Goal: Transaction & Acquisition: Book appointment/travel/reservation

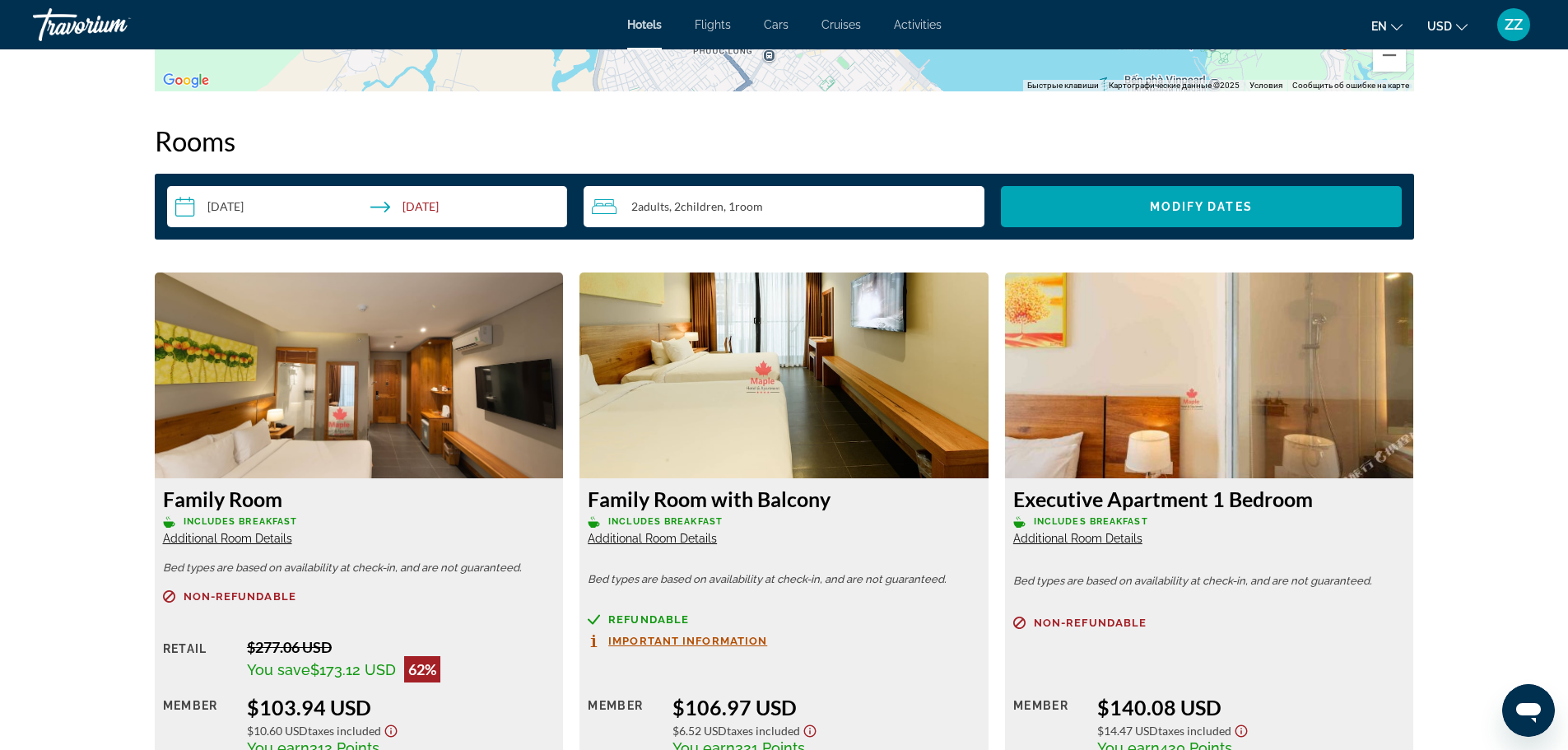
scroll to position [1564, 0]
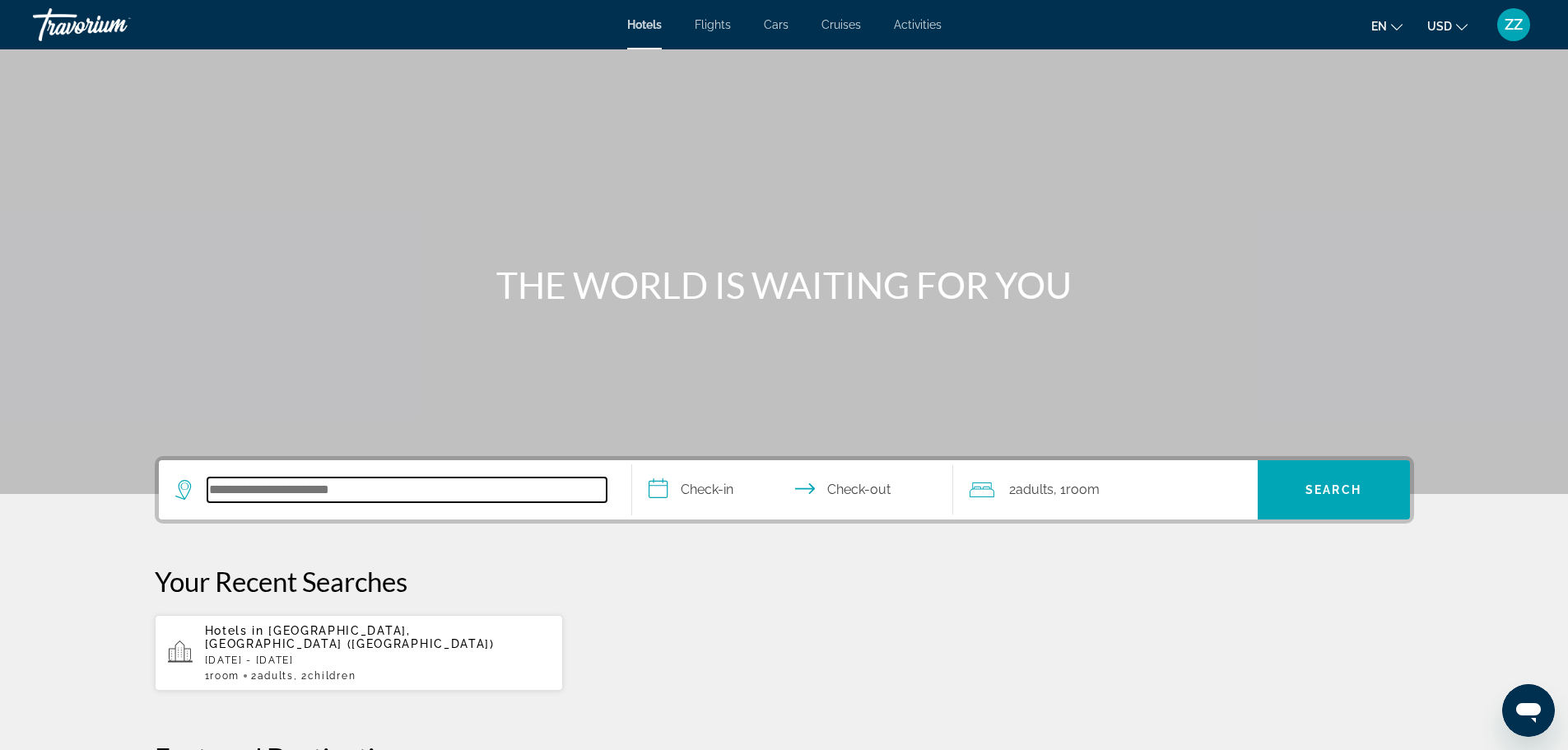
click at [326, 496] on input "Search hotel destination" at bounding box center [407, 489] width 400 height 25
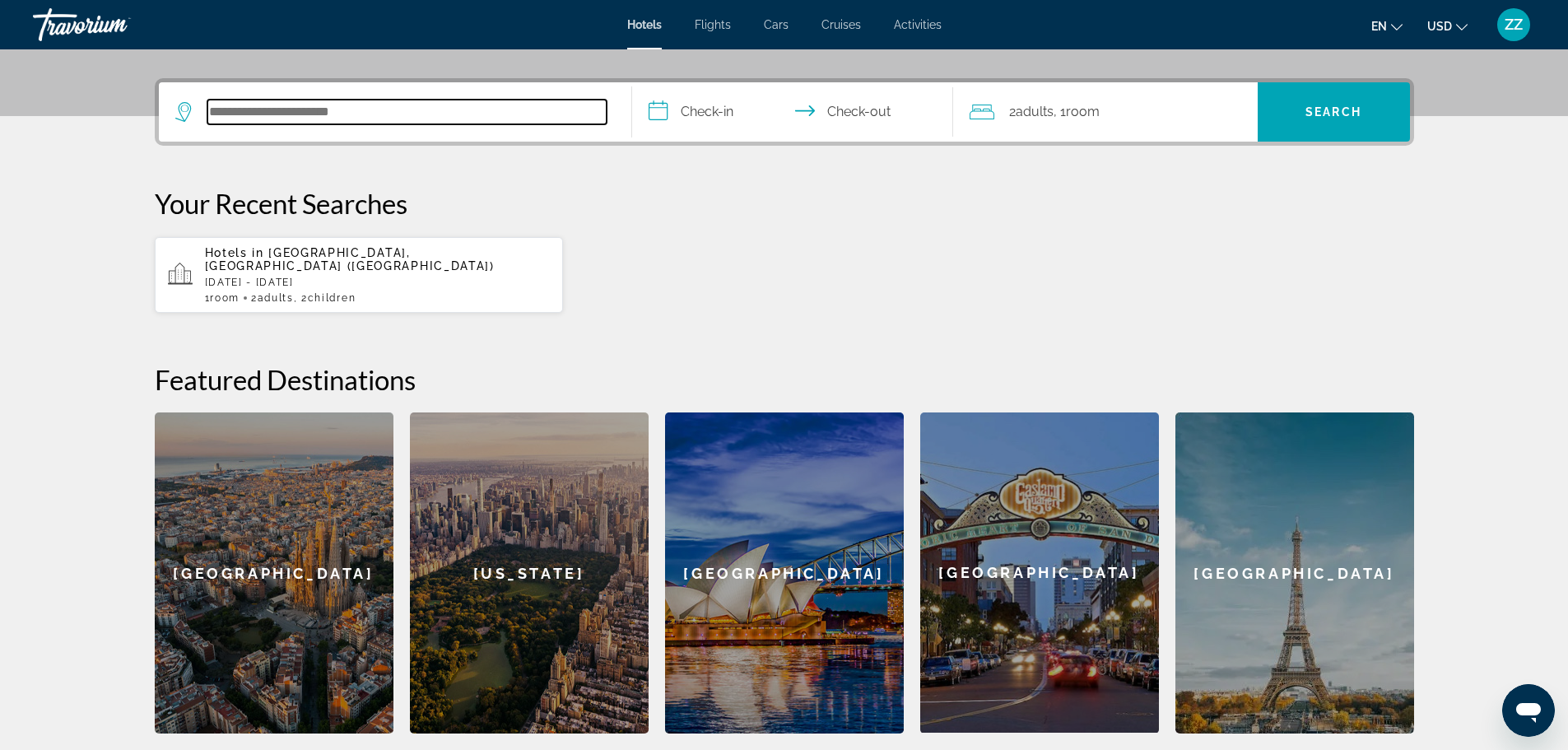
scroll to position [403, 0]
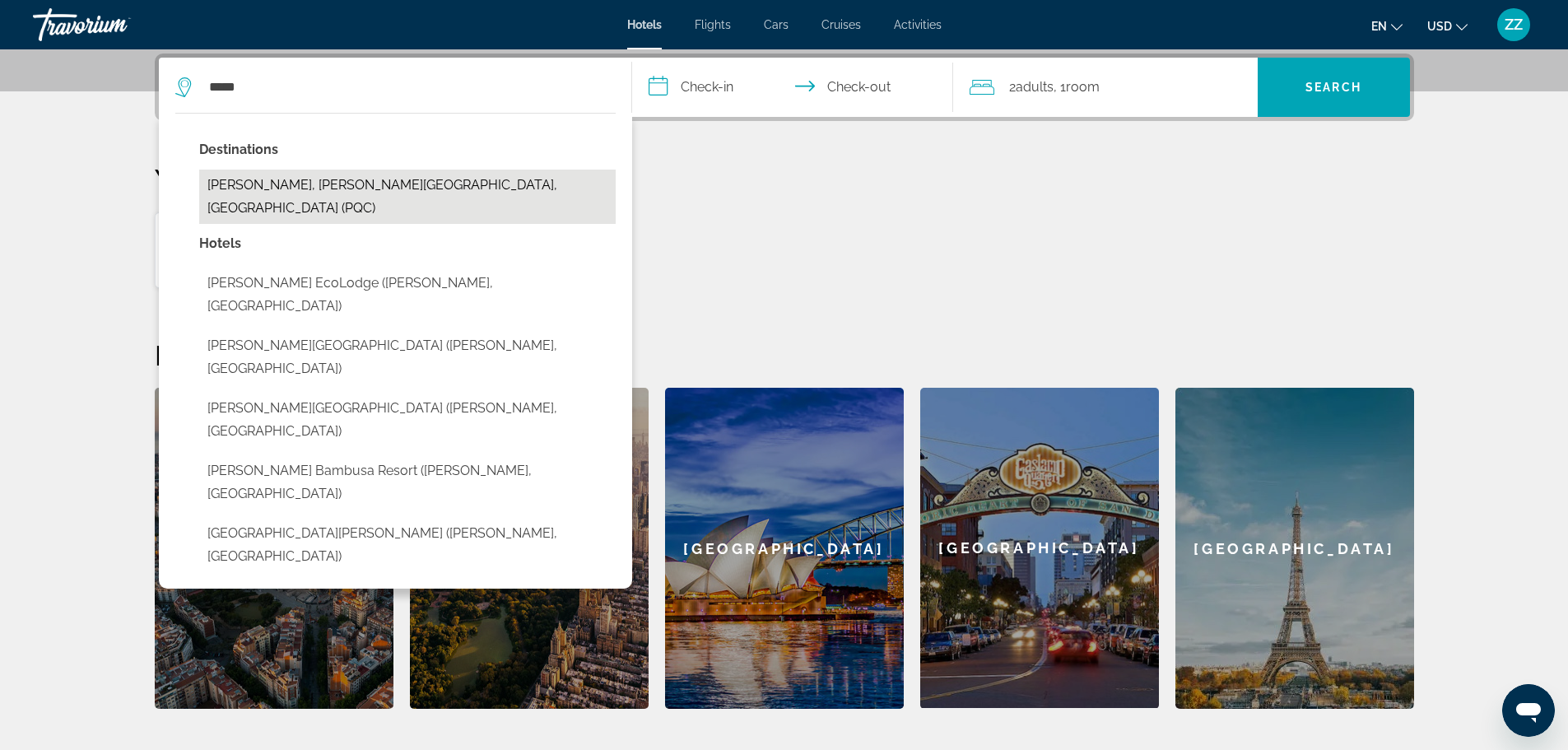
click at [335, 177] on button "Phu Quoc, Phu Quoc Island, Vietnam (PQC)" at bounding box center [408, 196] width 416 height 54
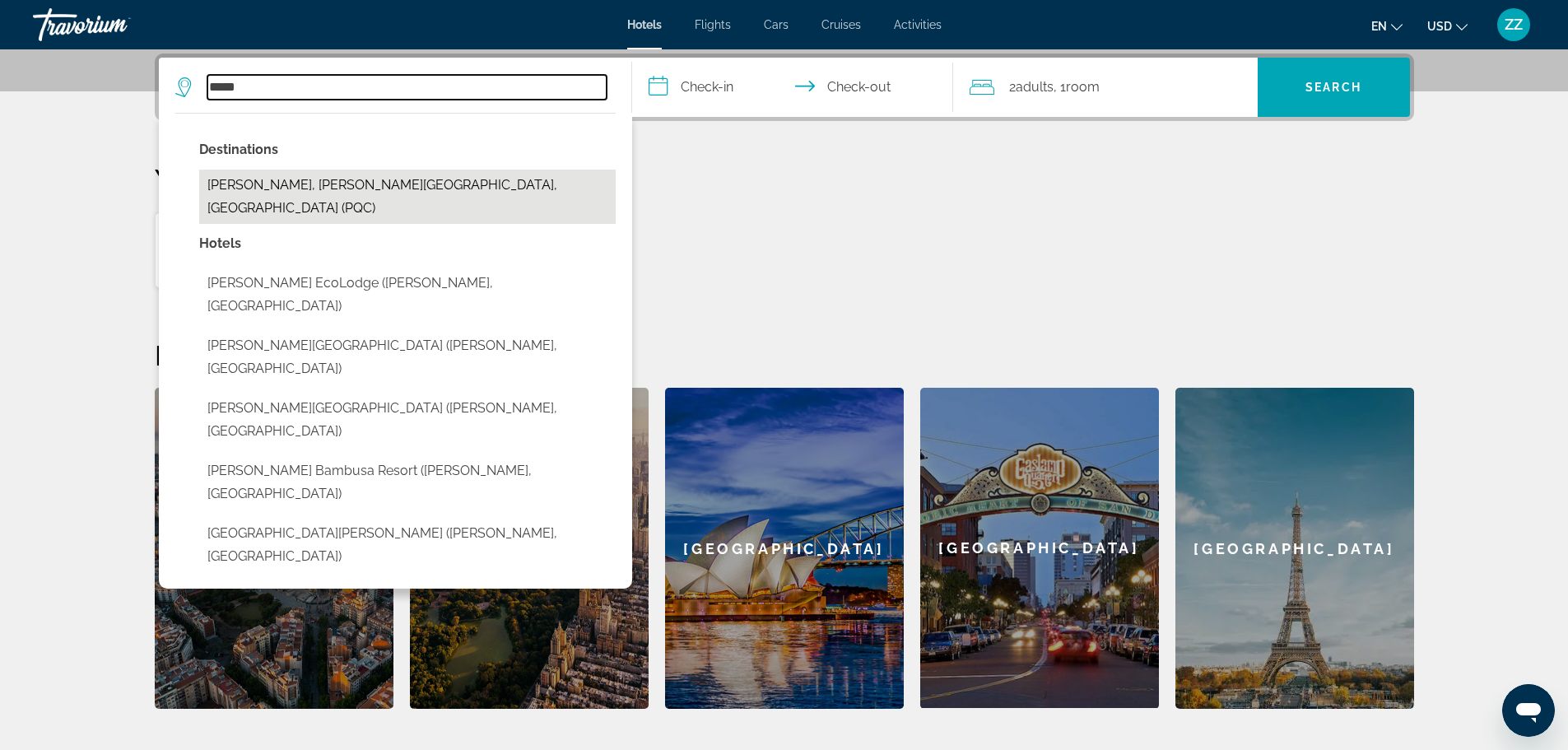
type input "**********"
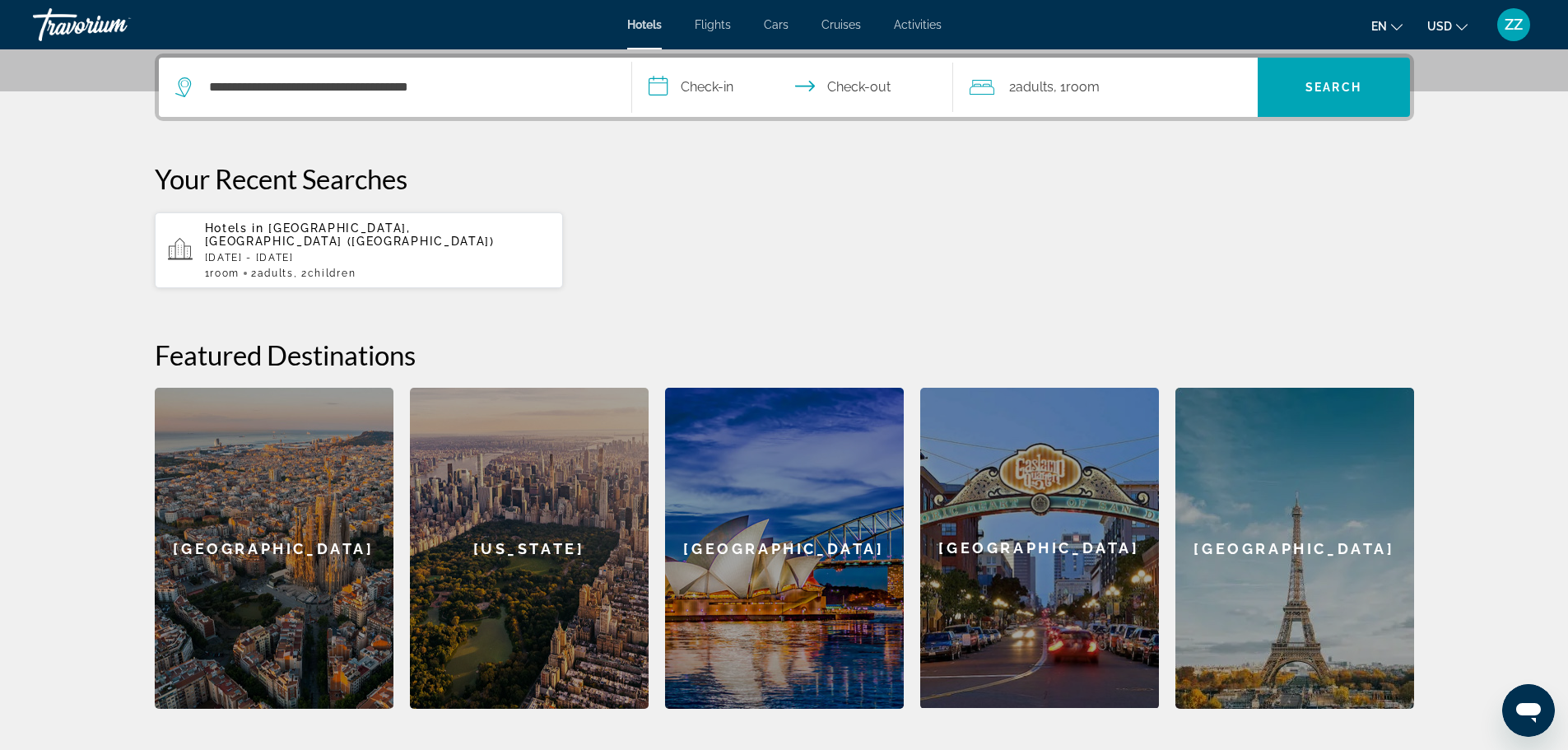
click at [714, 82] on input "**********" at bounding box center [796, 89] width 328 height 64
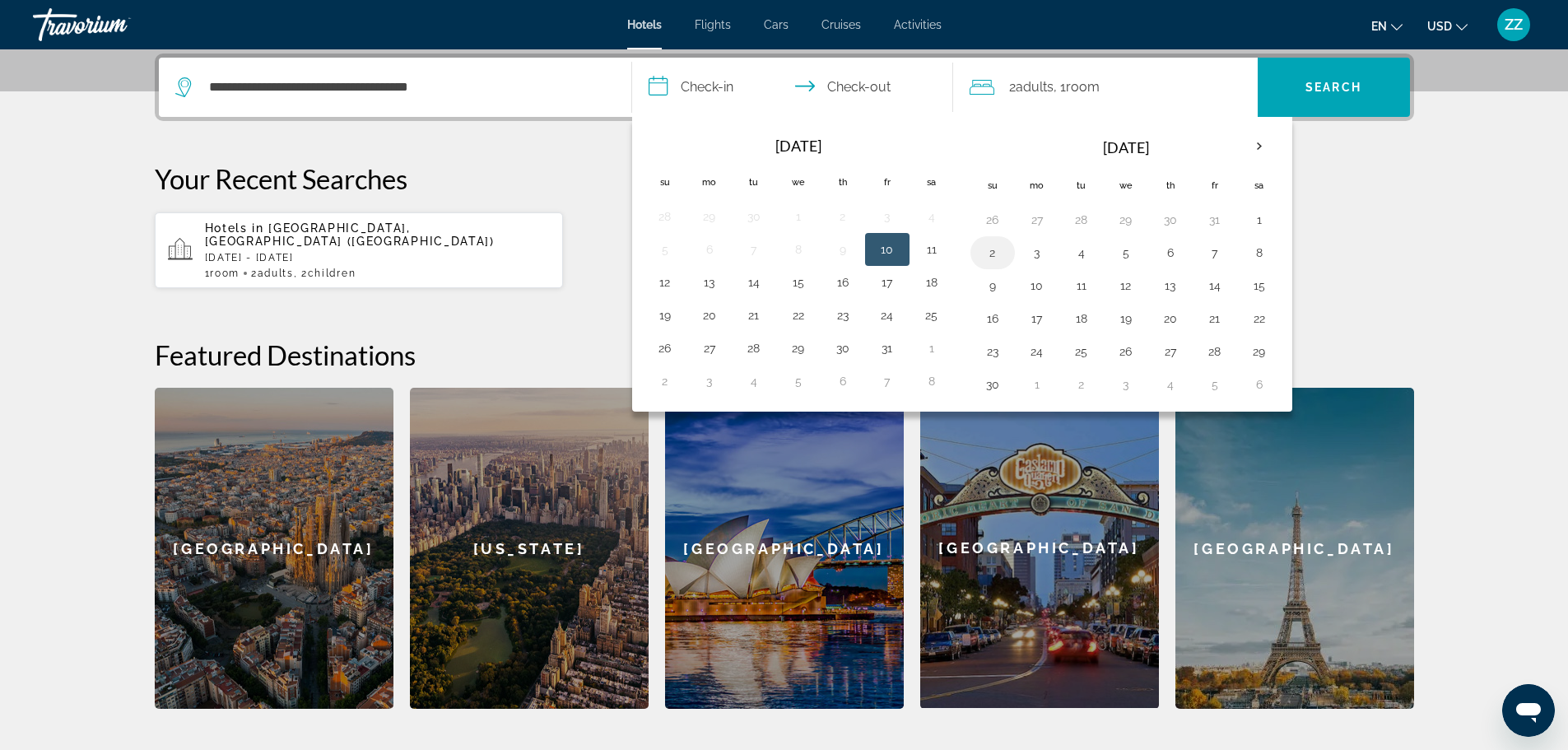
click at [989, 256] on button "2" at bounding box center [993, 252] width 27 height 23
click at [1087, 253] on button "4" at bounding box center [1082, 252] width 27 height 23
type input "**********"
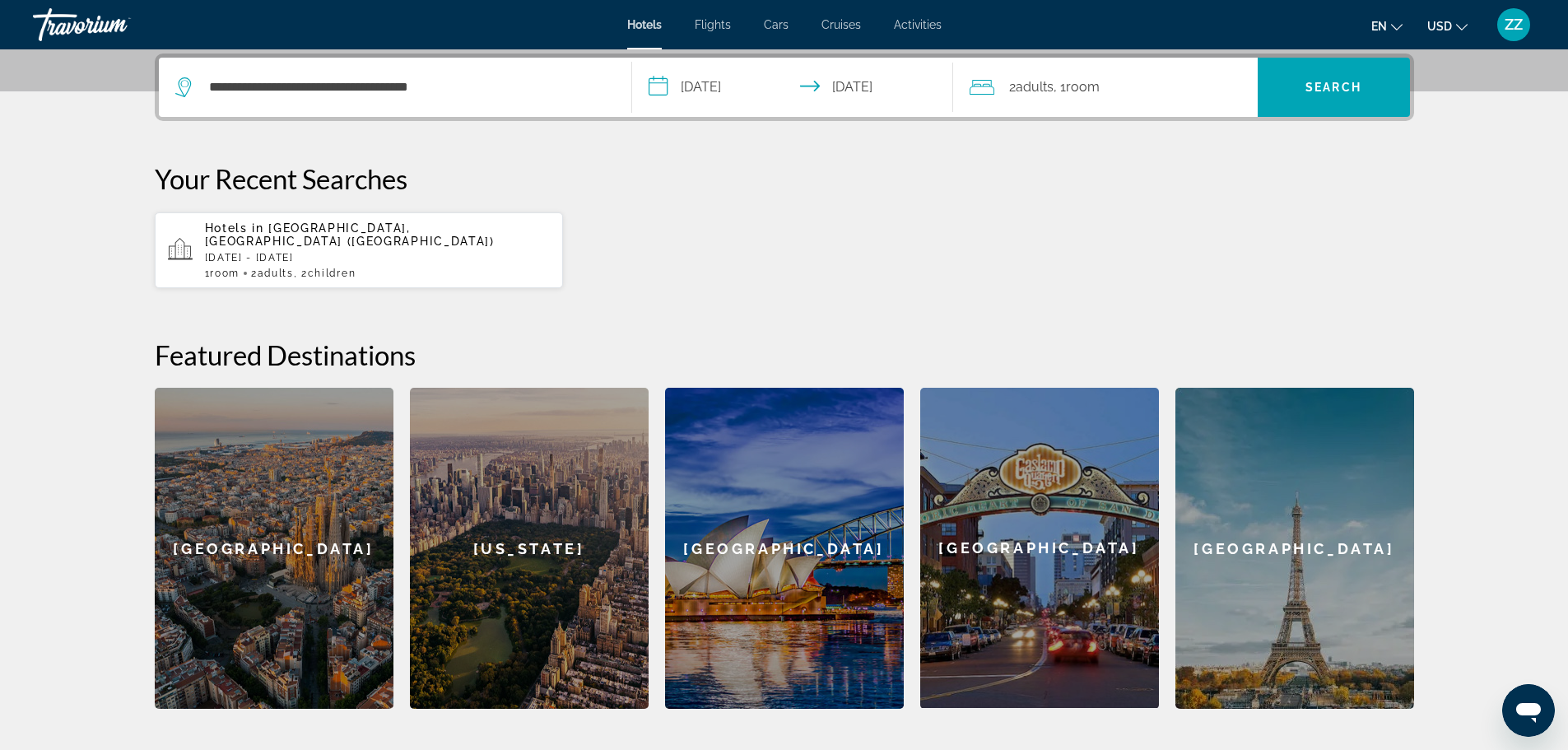
click at [1096, 101] on div "2 Adult Adults , 1 Room rooms" at bounding box center [1114, 87] width 288 height 59
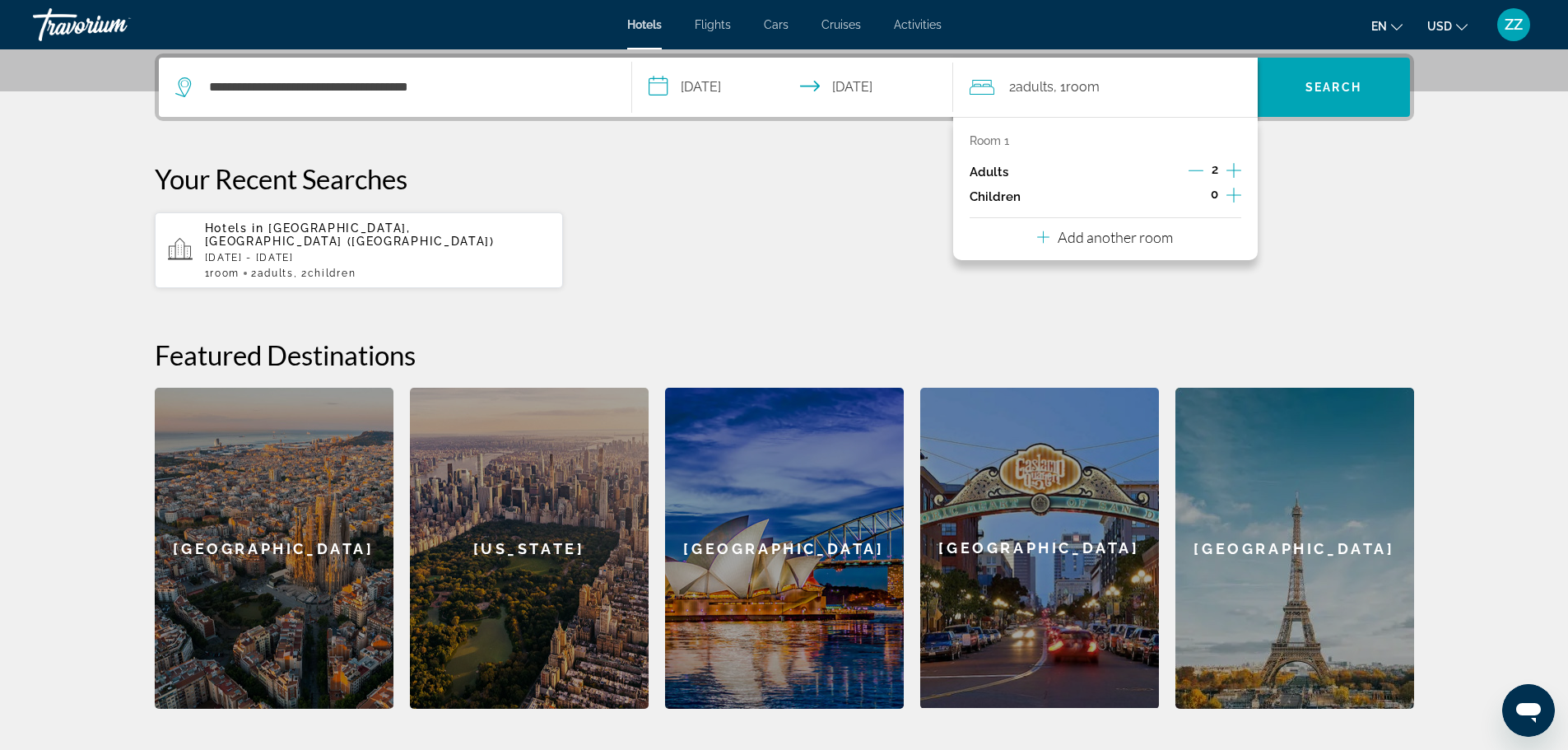
click at [1228, 196] on icon "Increment children" at bounding box center [1233, 195] width 15 height 20
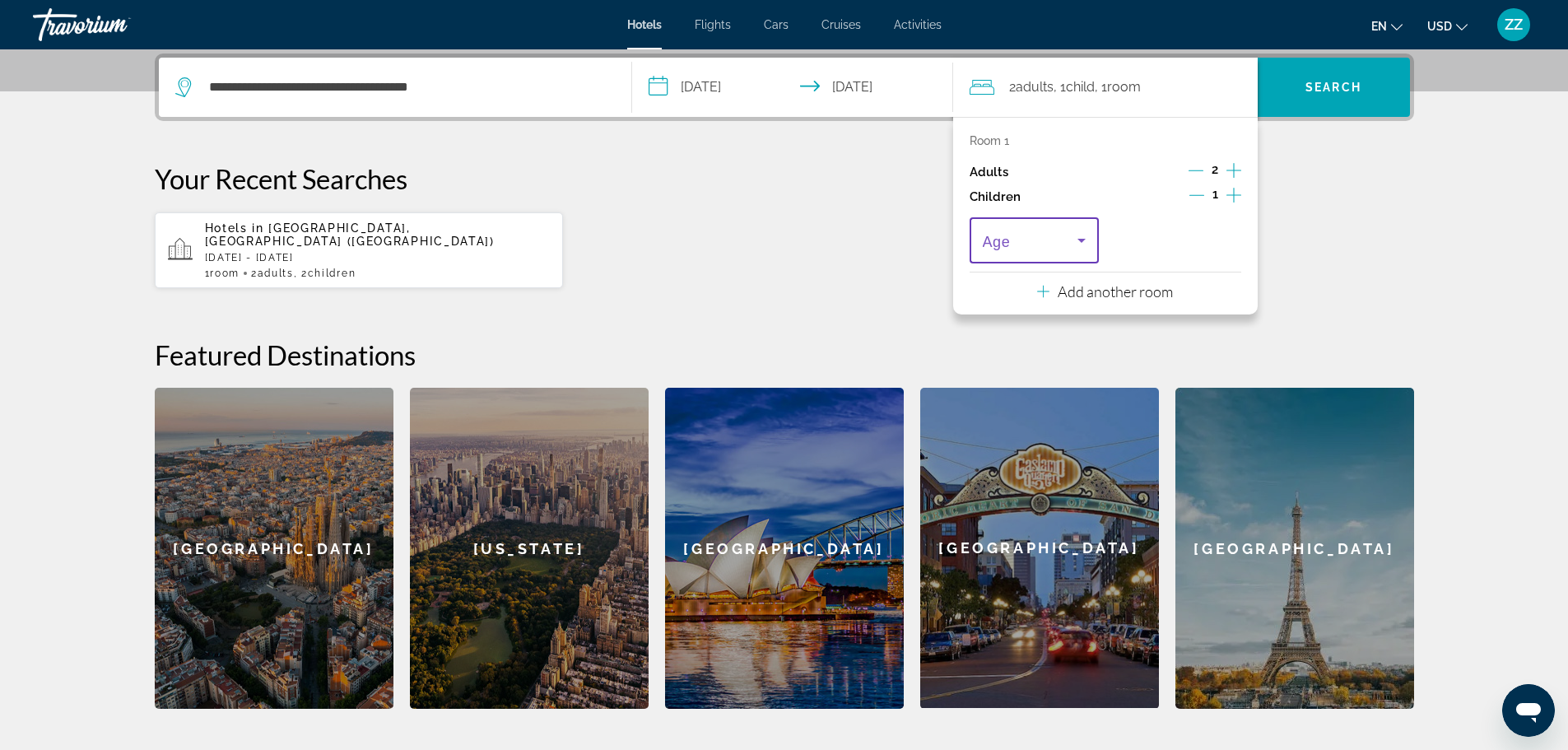
click at [1064, 242] on span "Travelers: 2 adults, 1 child" at bounding box center [1030, 241] width 96 height 20
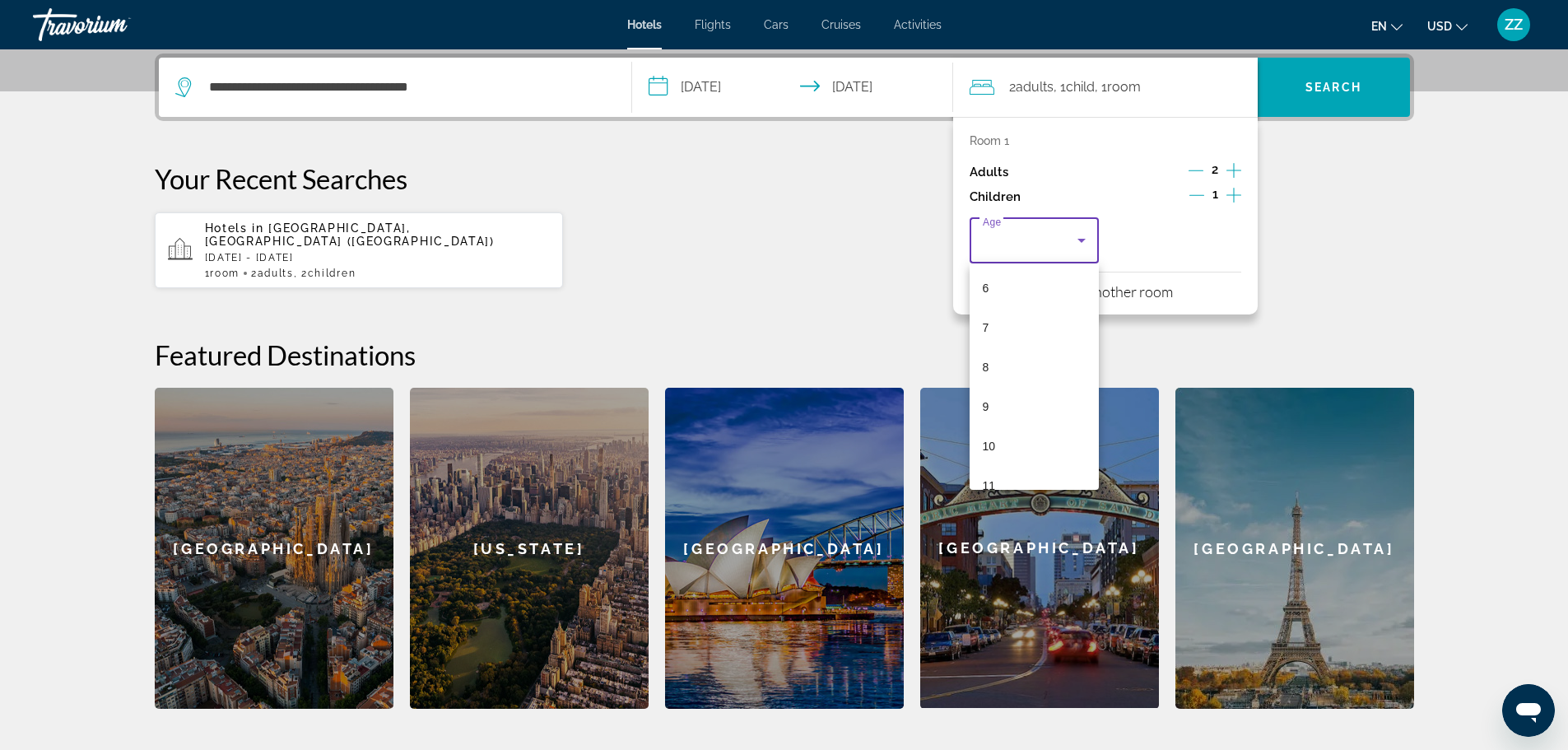
scroll to position [247, 0]
click at [993, 385] on mat-option "9" at bounding box center [1035, 399] width 130 height 39
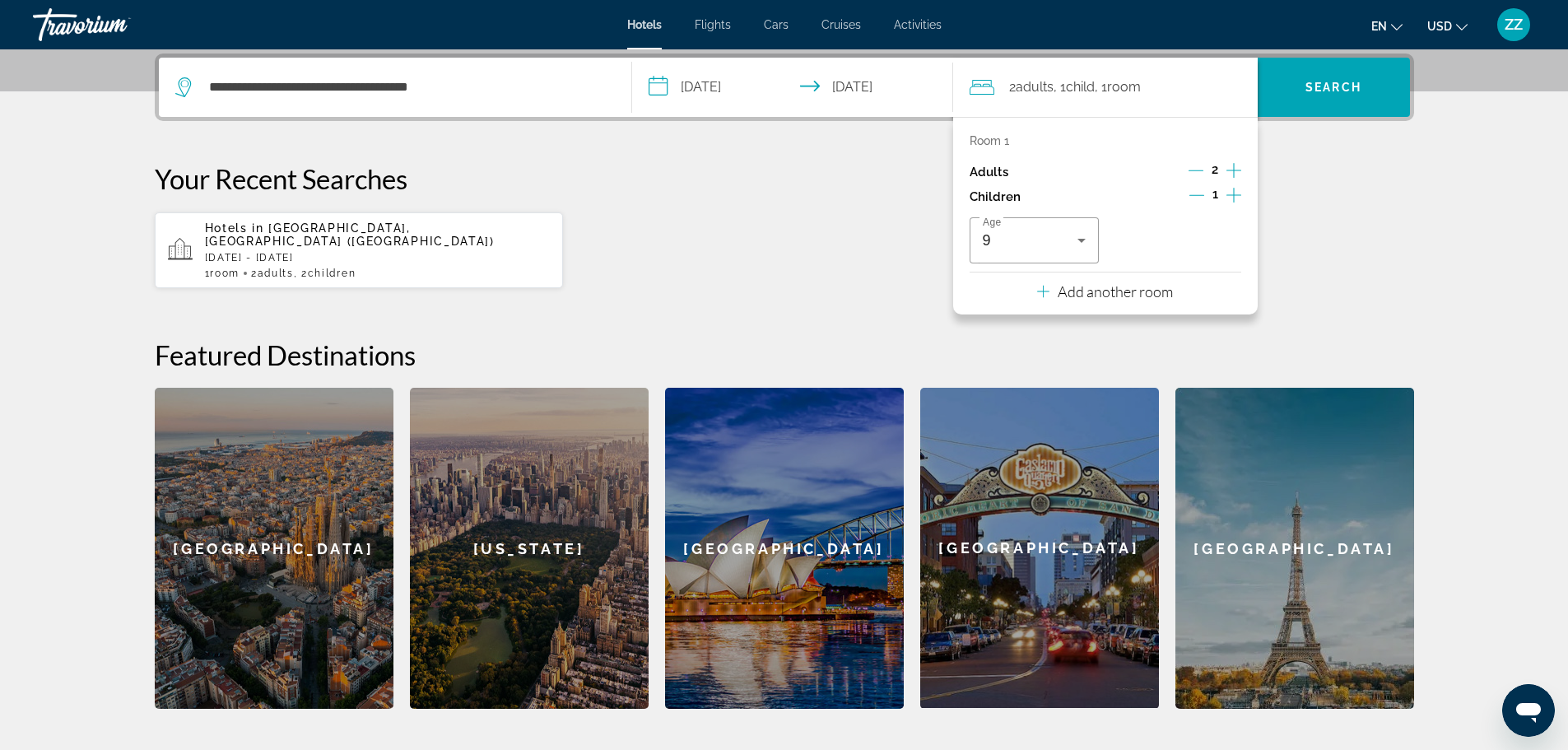
click at [1231, 196] on icon "Increment children" at bounding box center [1233, 195] width 15 height 20
click at [1141, 253] on div "Travelers: 2 adults, 2 children" at bounding box center [1176, 240] width 104 height 46
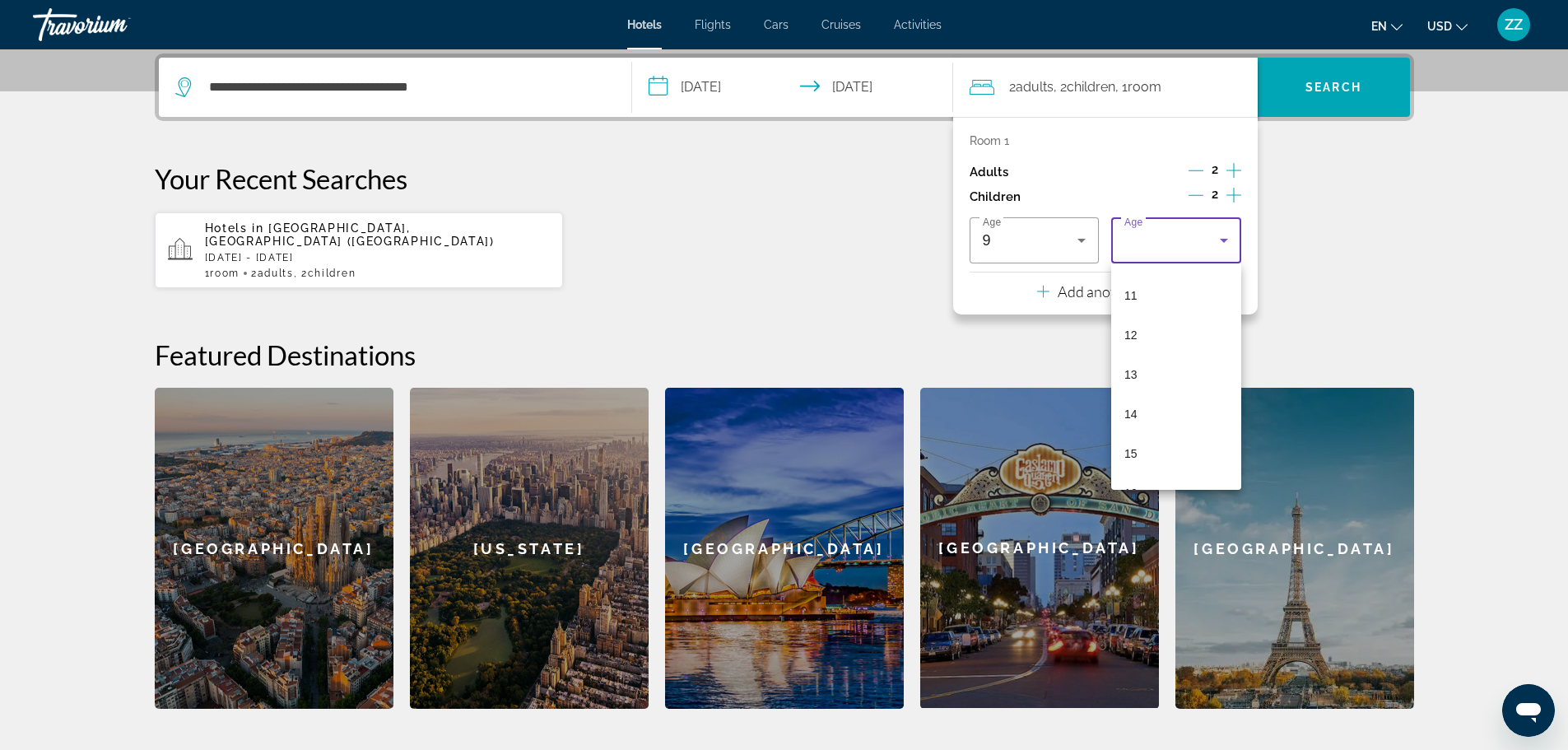
scroll to position [494, 0]
click at [1141, 353] on mat-option "14" at bounding box center [1176, 349] width 130 height 39
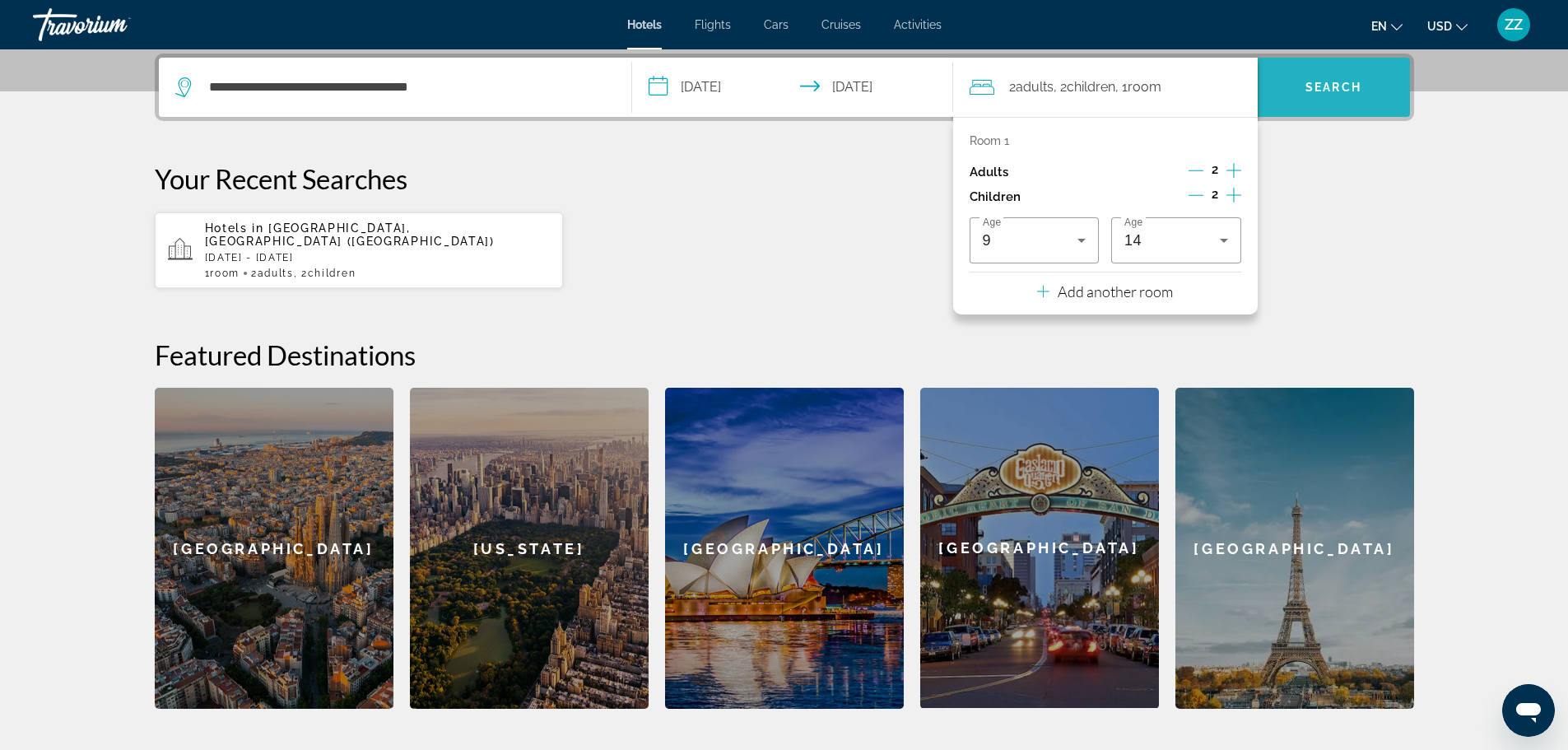
click at [1355, 95] on span "Search" at bounding box center [1334, 87] width 152 height 39
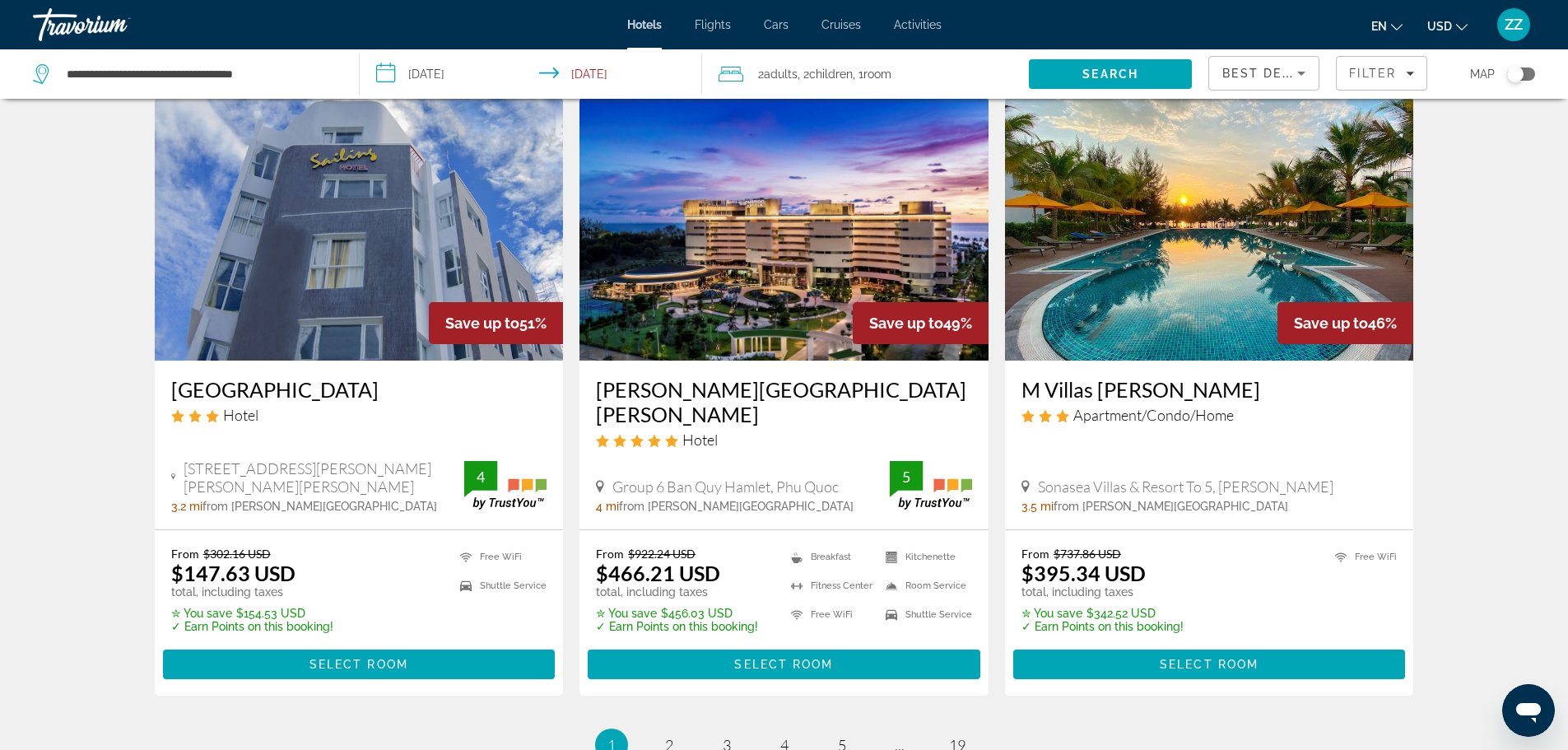
scroll to position [2059, 0]
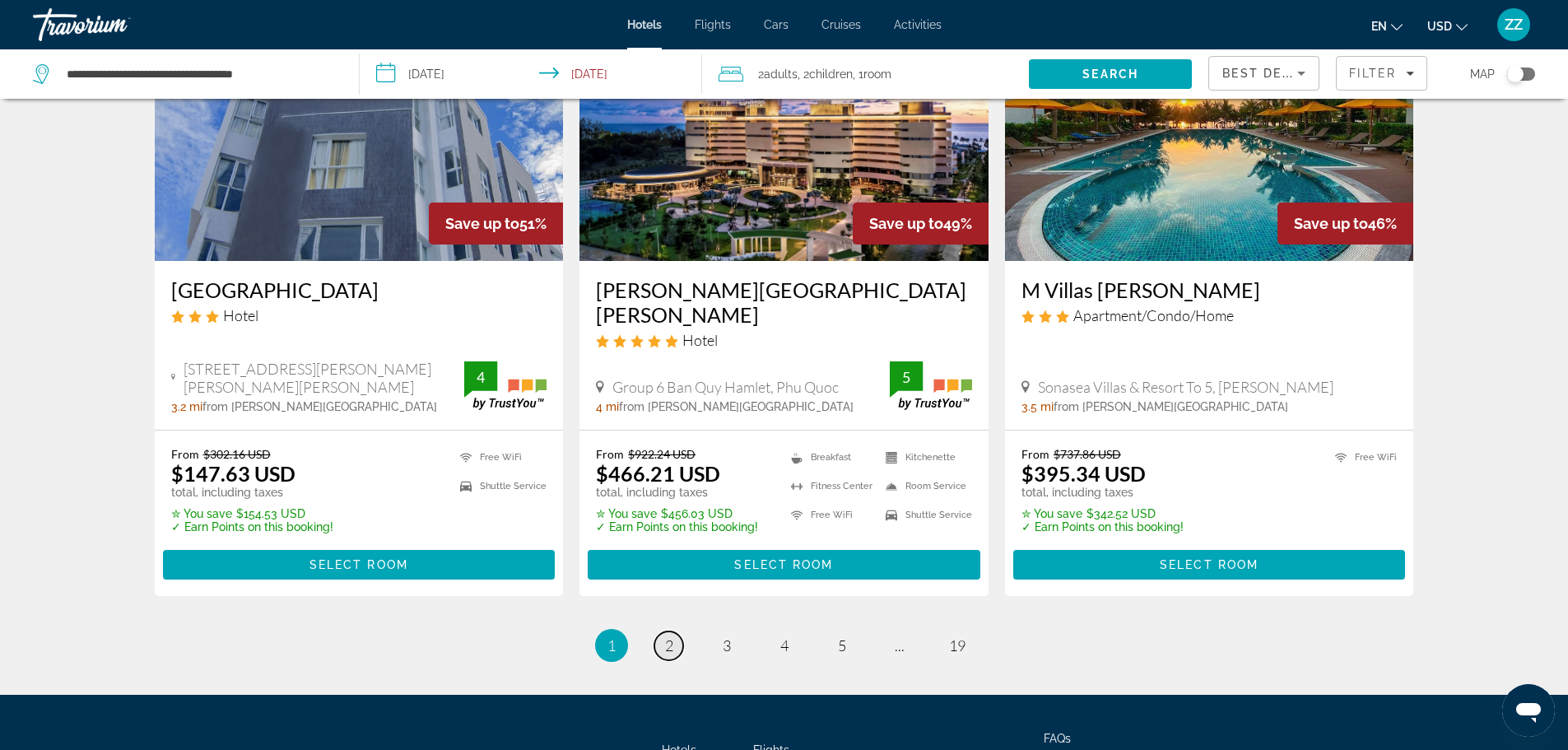
click at [665, 637] on span "2" at bounding box center [669, 645] width 8 height 18
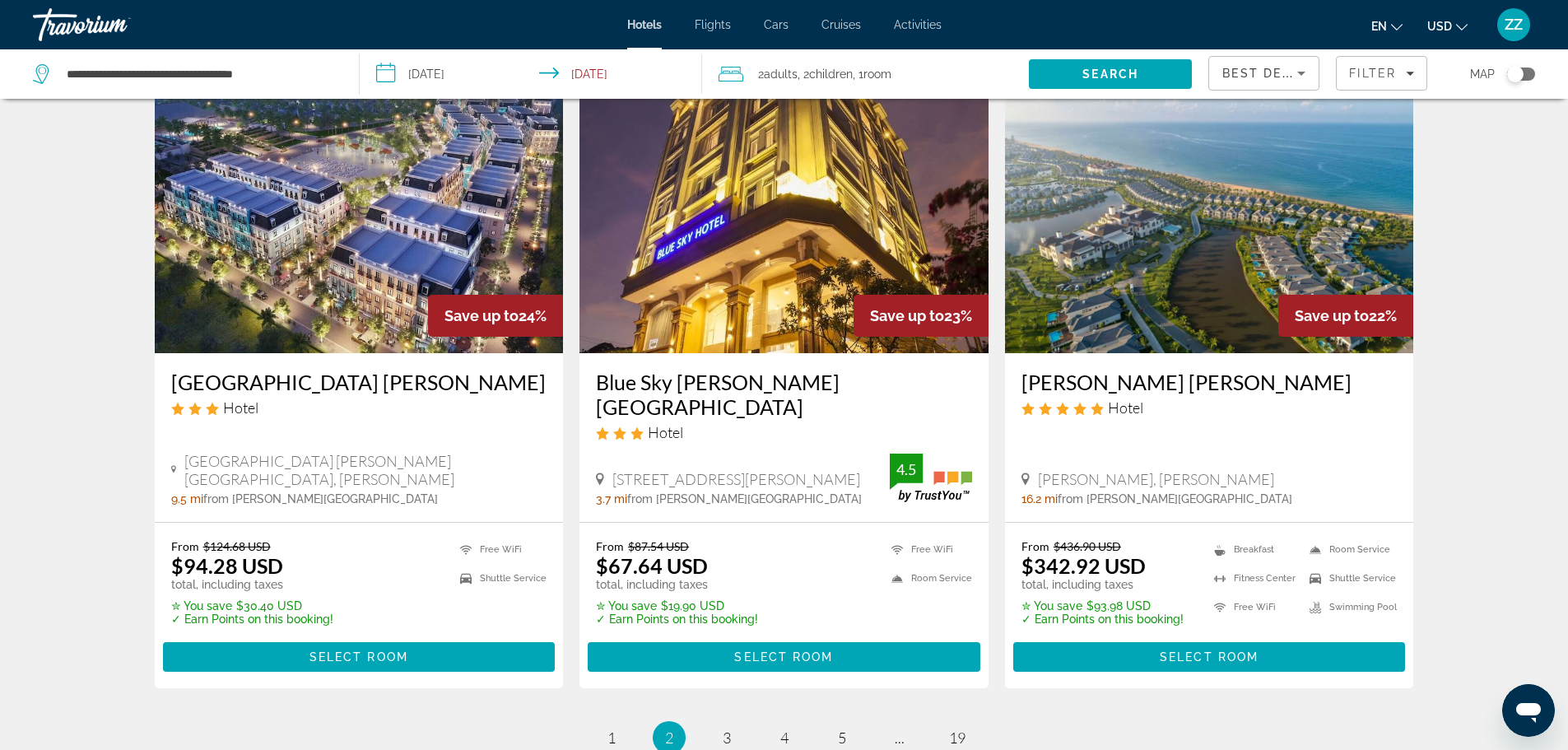
scroll to position [2131, 0]
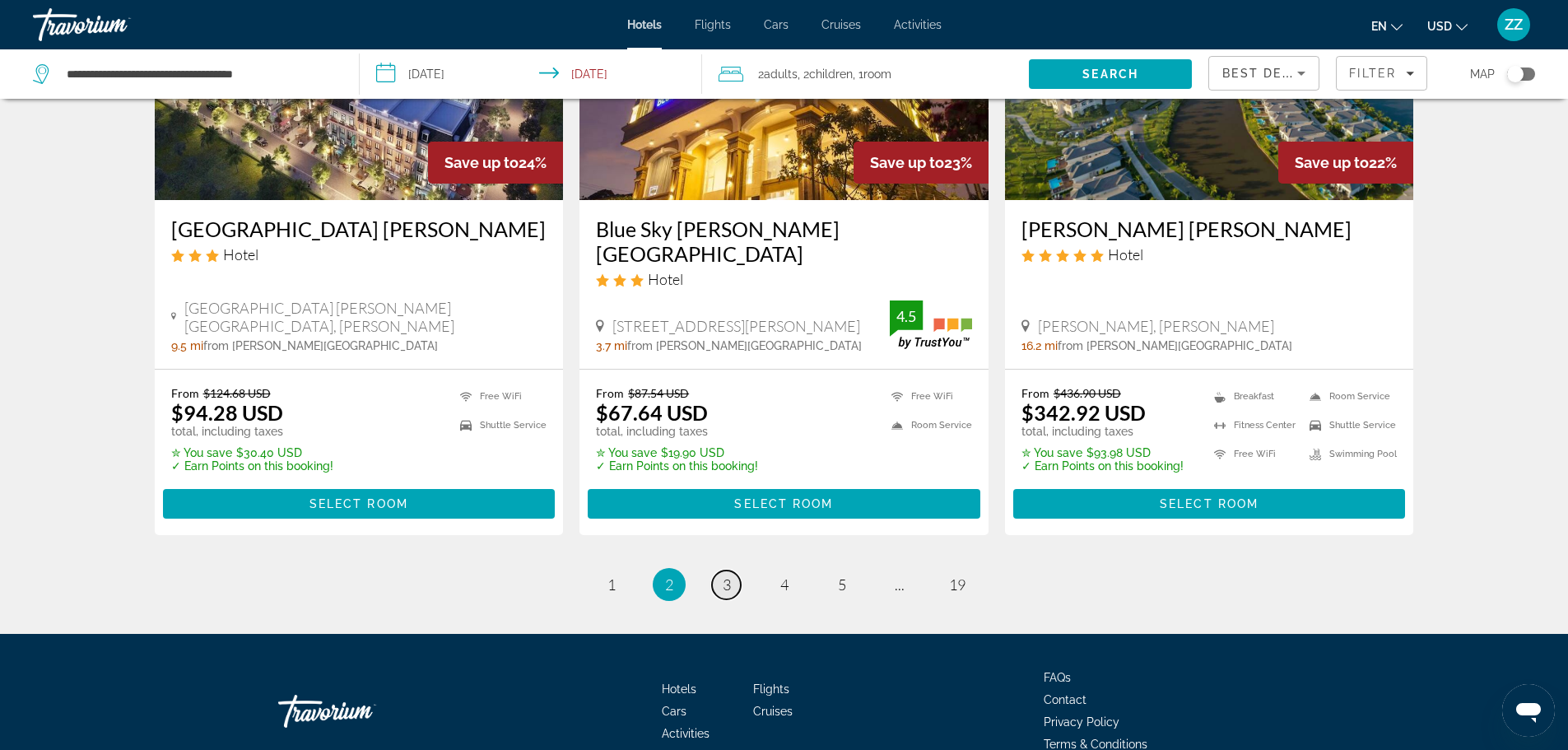
click at [727, 575] on span "3" at bounding box center [727, 584] width 8 height 18
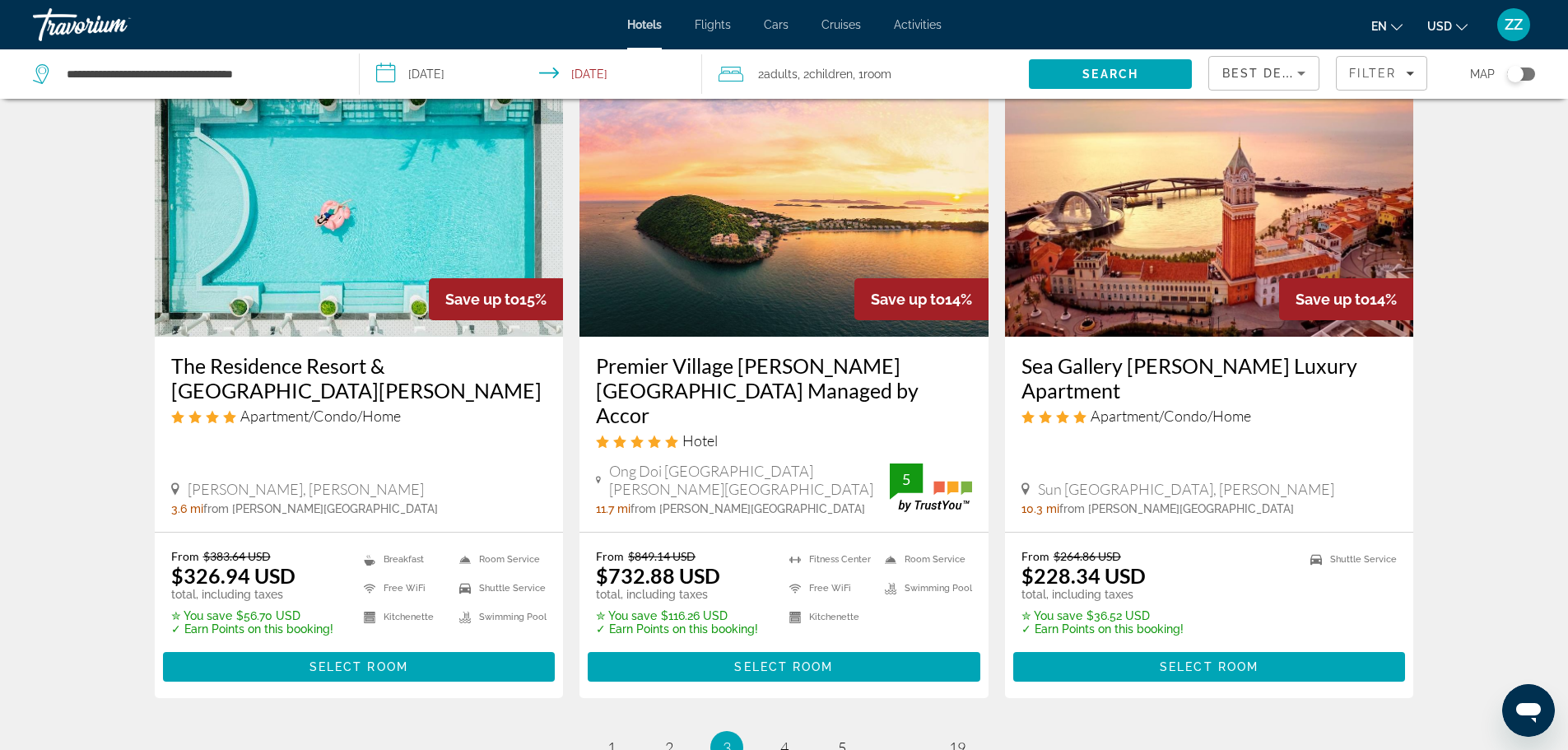
scroll to position [1976, 0]
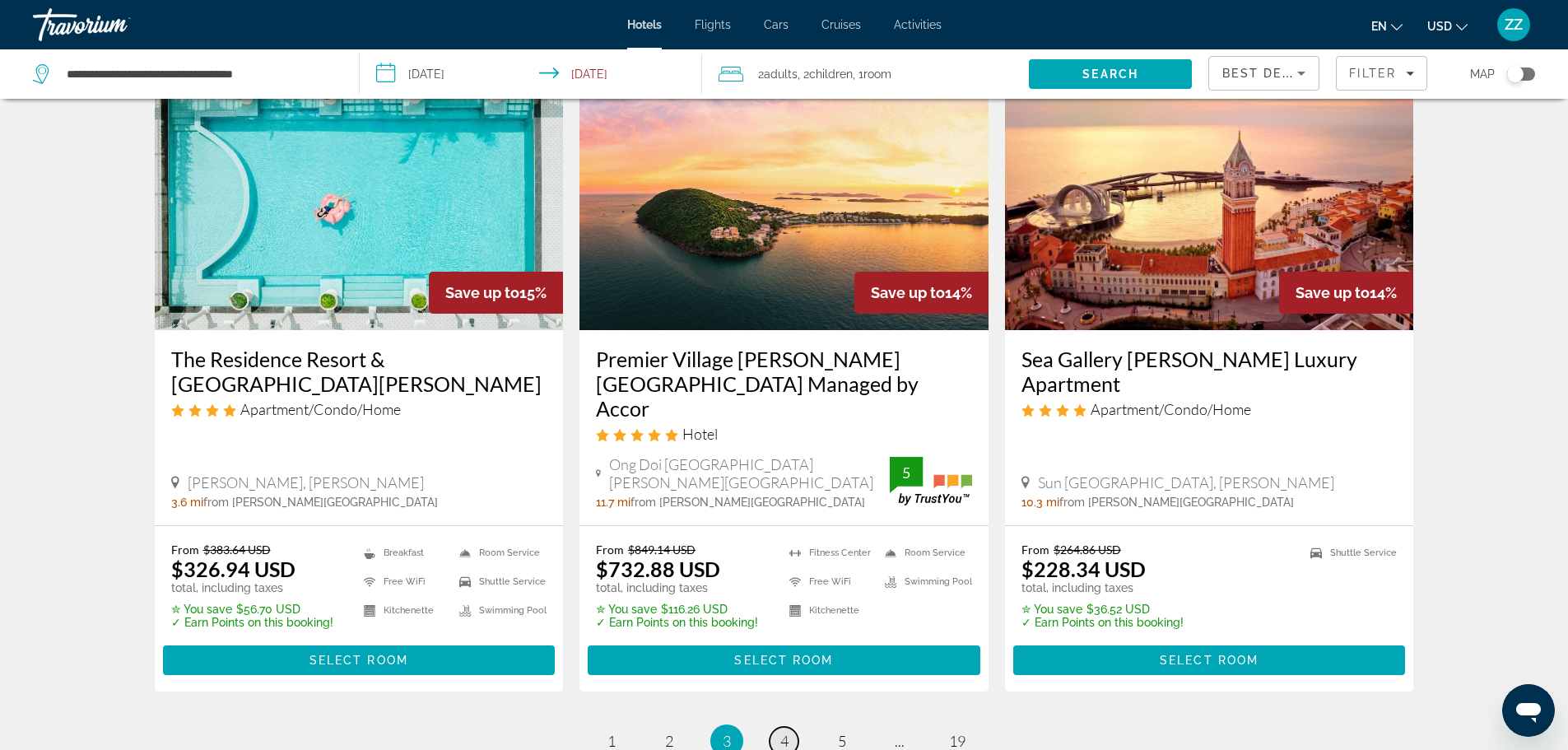
click at [785, 732] on span "4" at bounding box center [784, 741] width 8 height 18
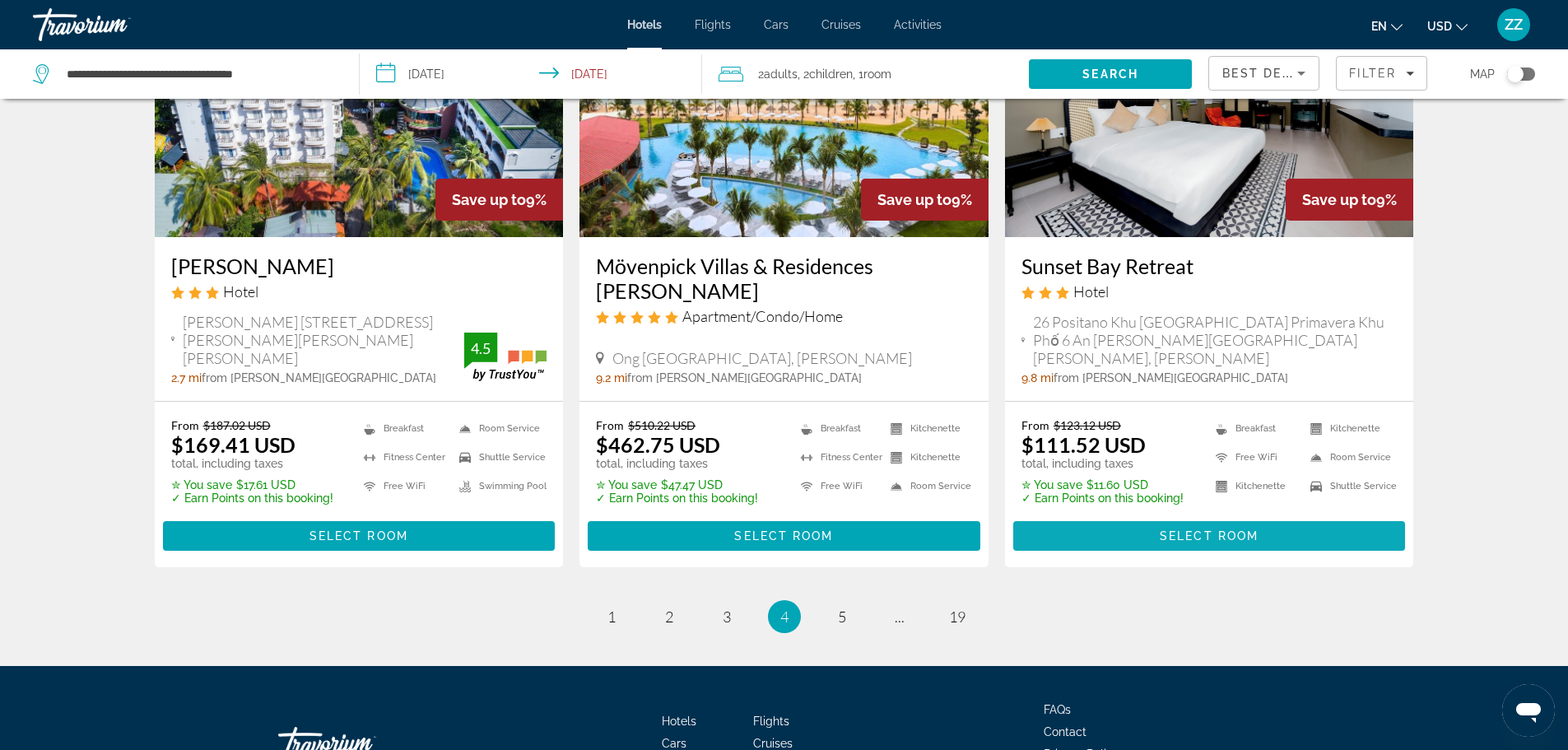
scroll to position [2130, 0]
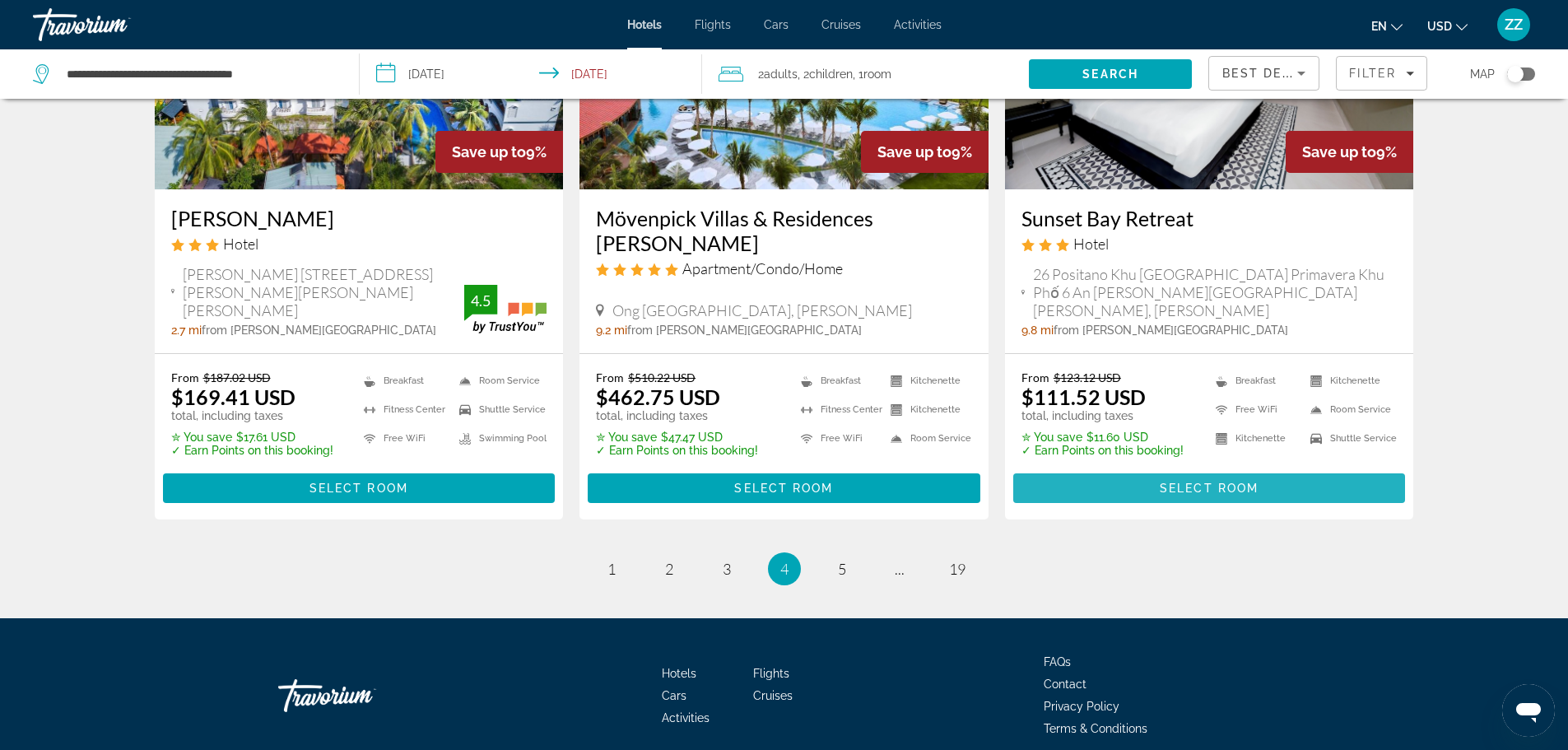
click at [1129, 469] on span "Main content" at bounding box center [1210, 488] width 393 height 39
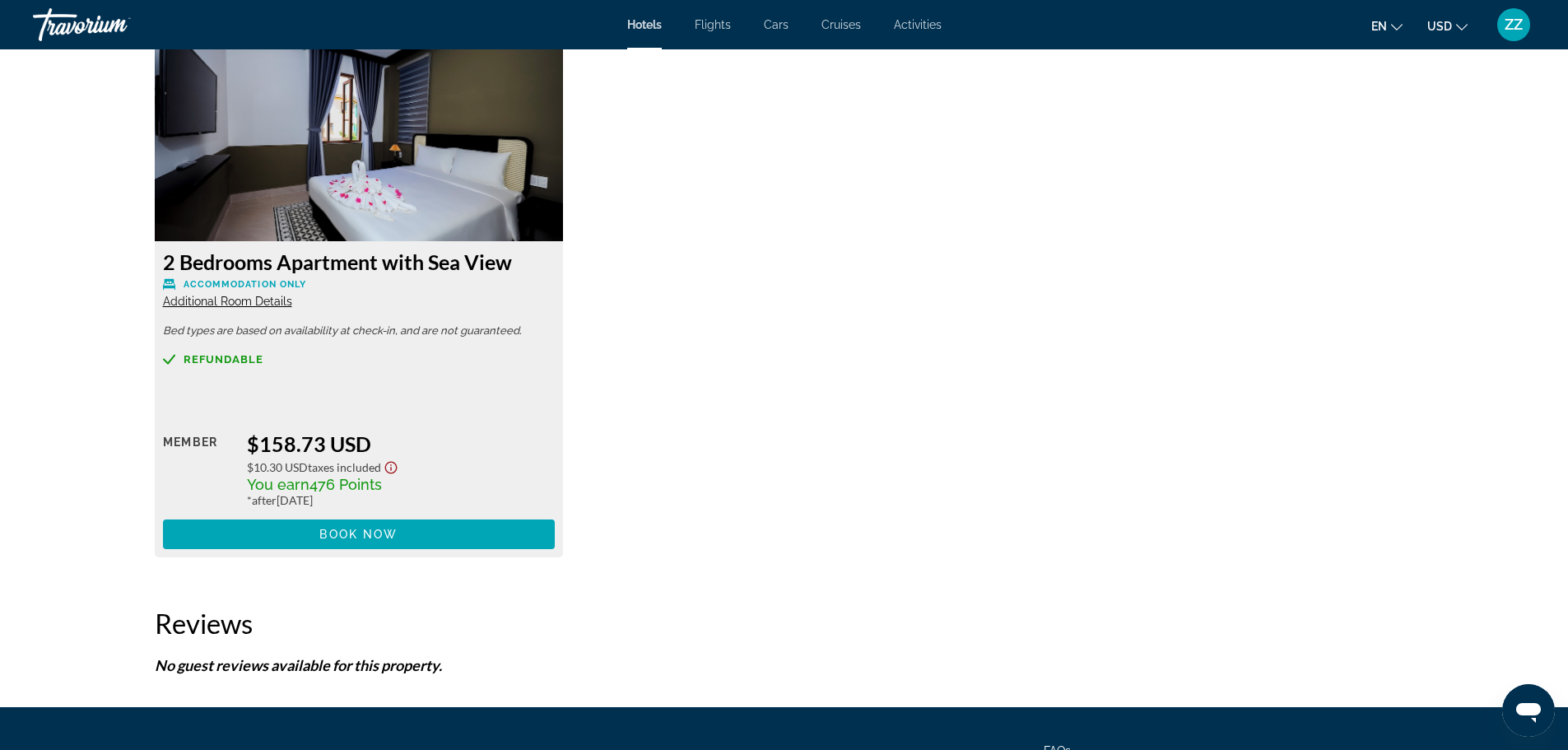
scroll to position [2882, 0]
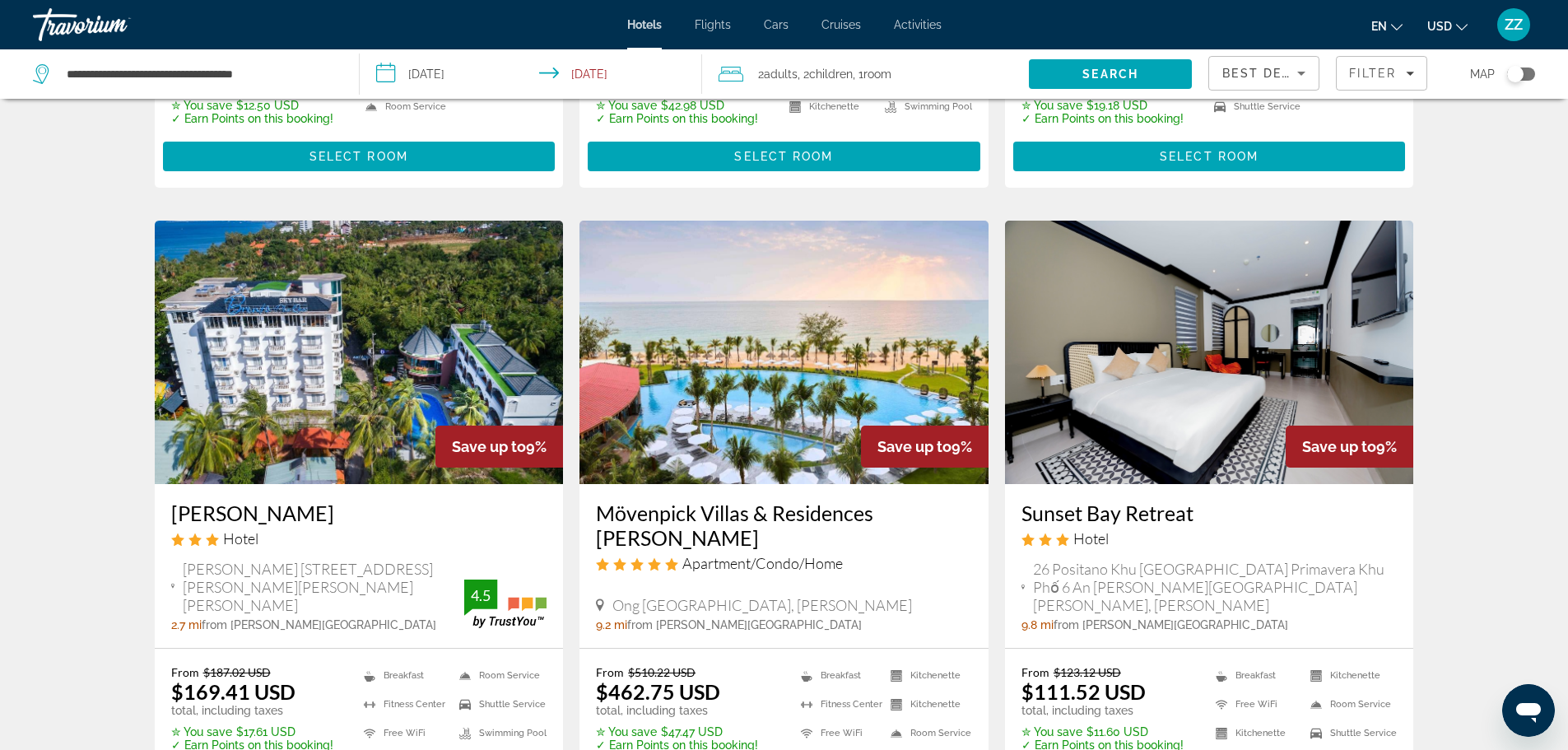
scroll to position [2130, 0]
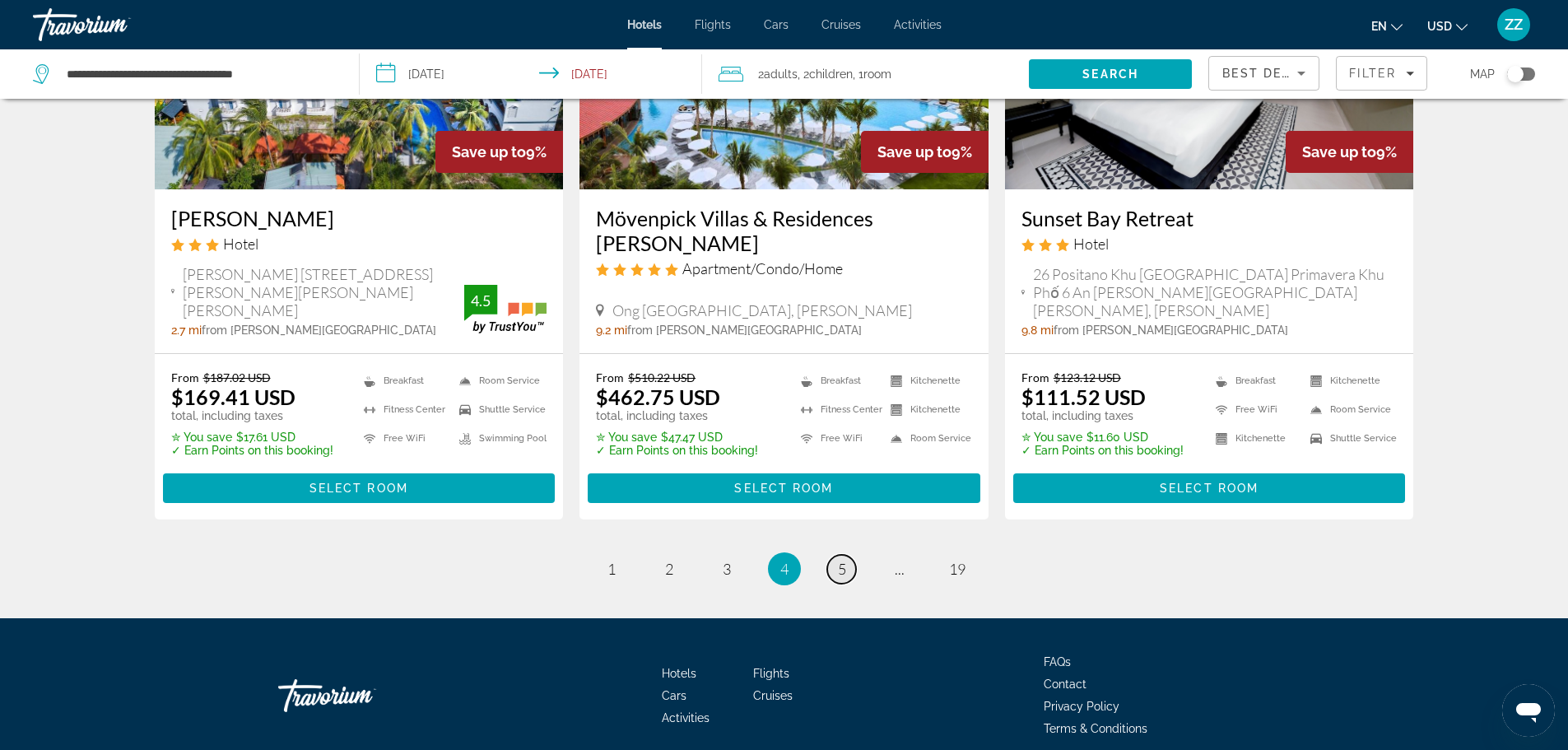
click at [846, 560] on span "5" at bounding box center [842, 568] width 8 height 18
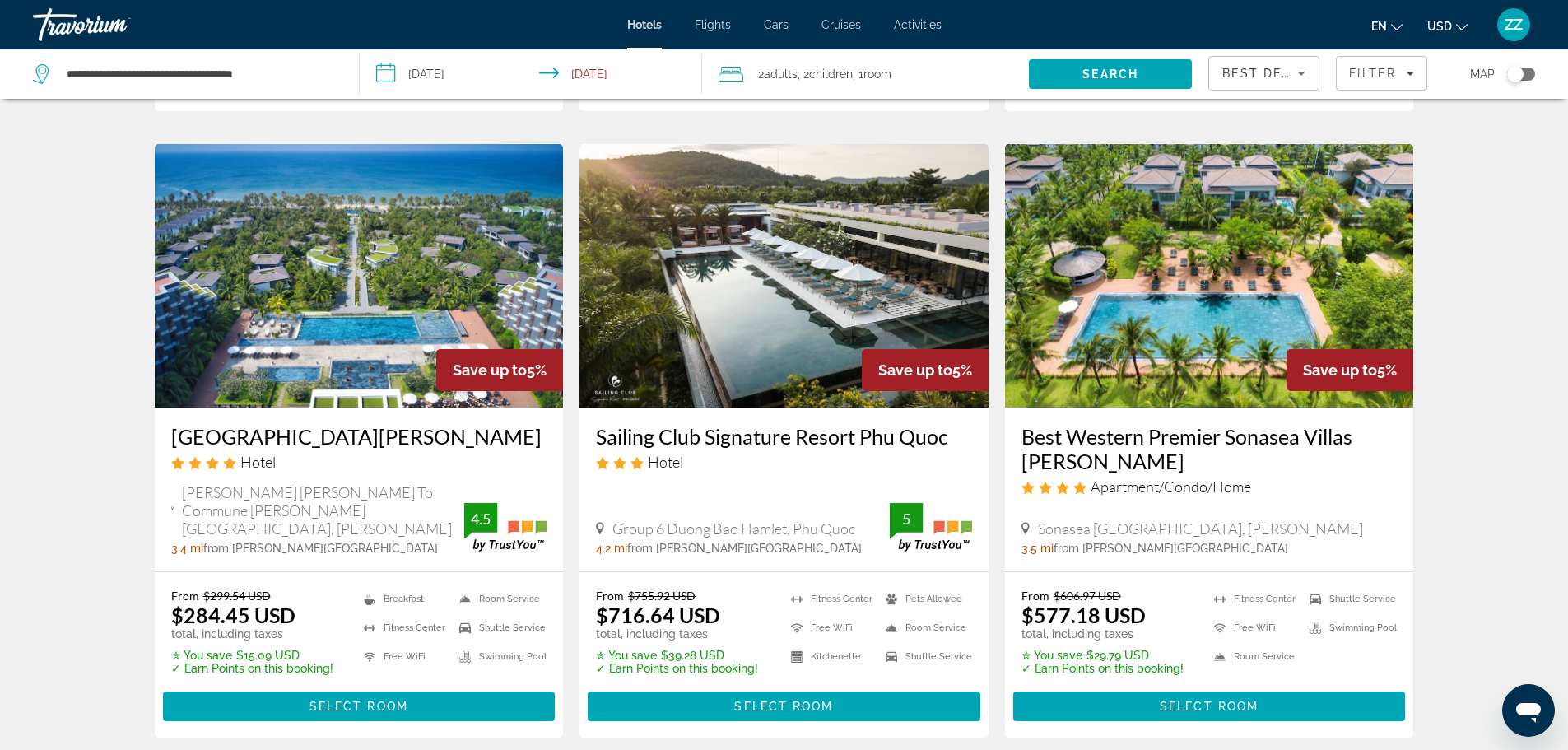
scroll to position [2140, 0]
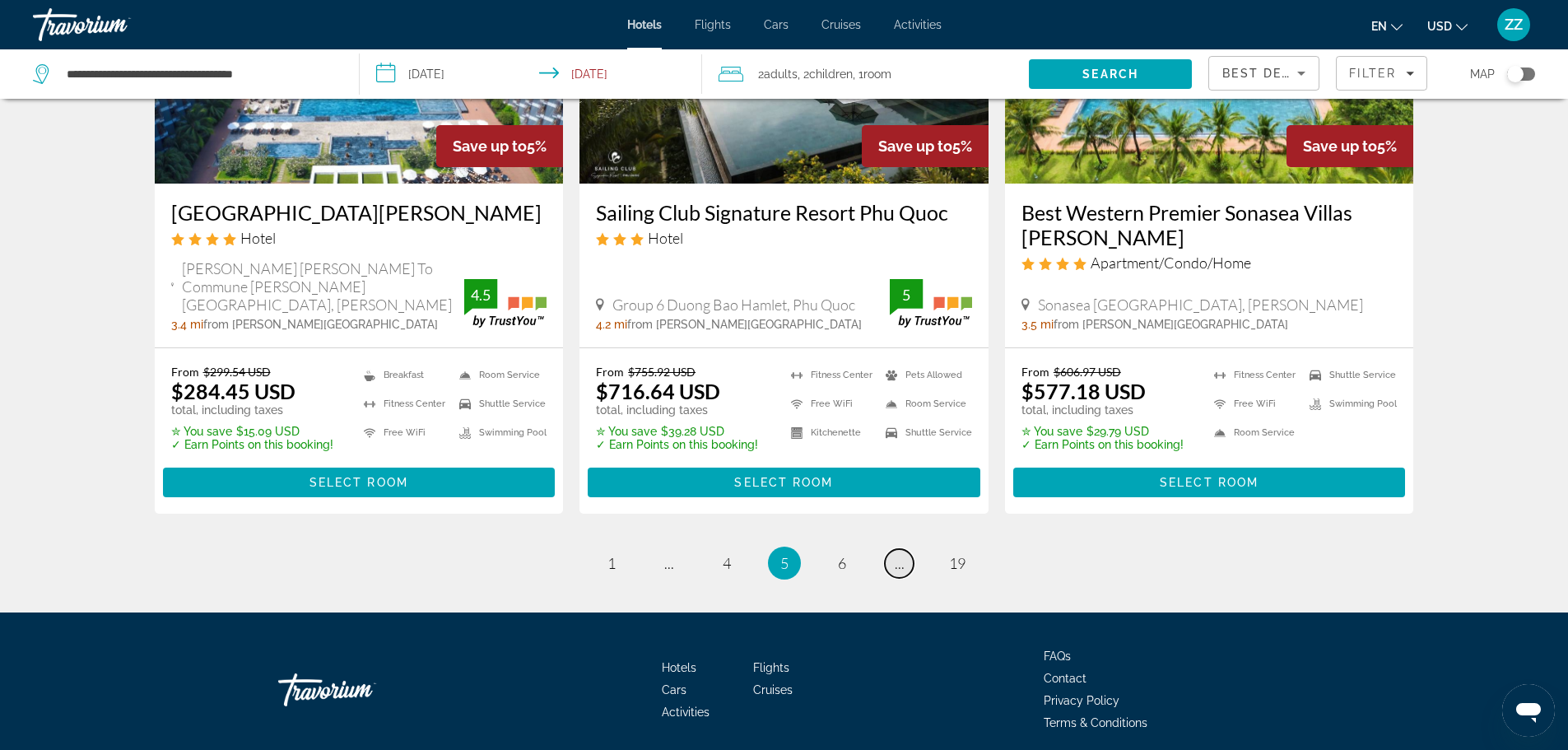
click at [906, 550] on link "page ..." at bounding box center [899, 563] width 29 height 29
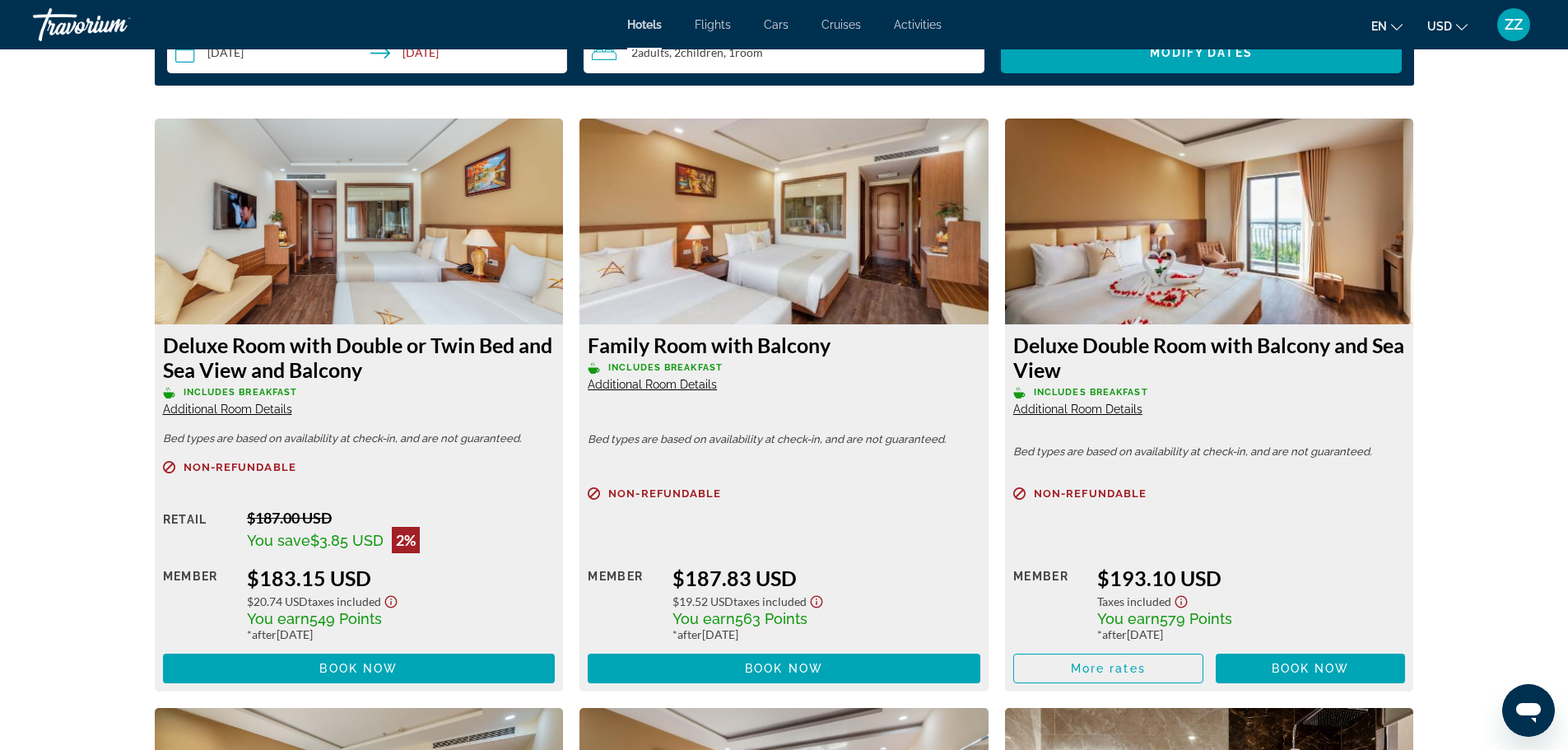
scroll to position [2174, 0]
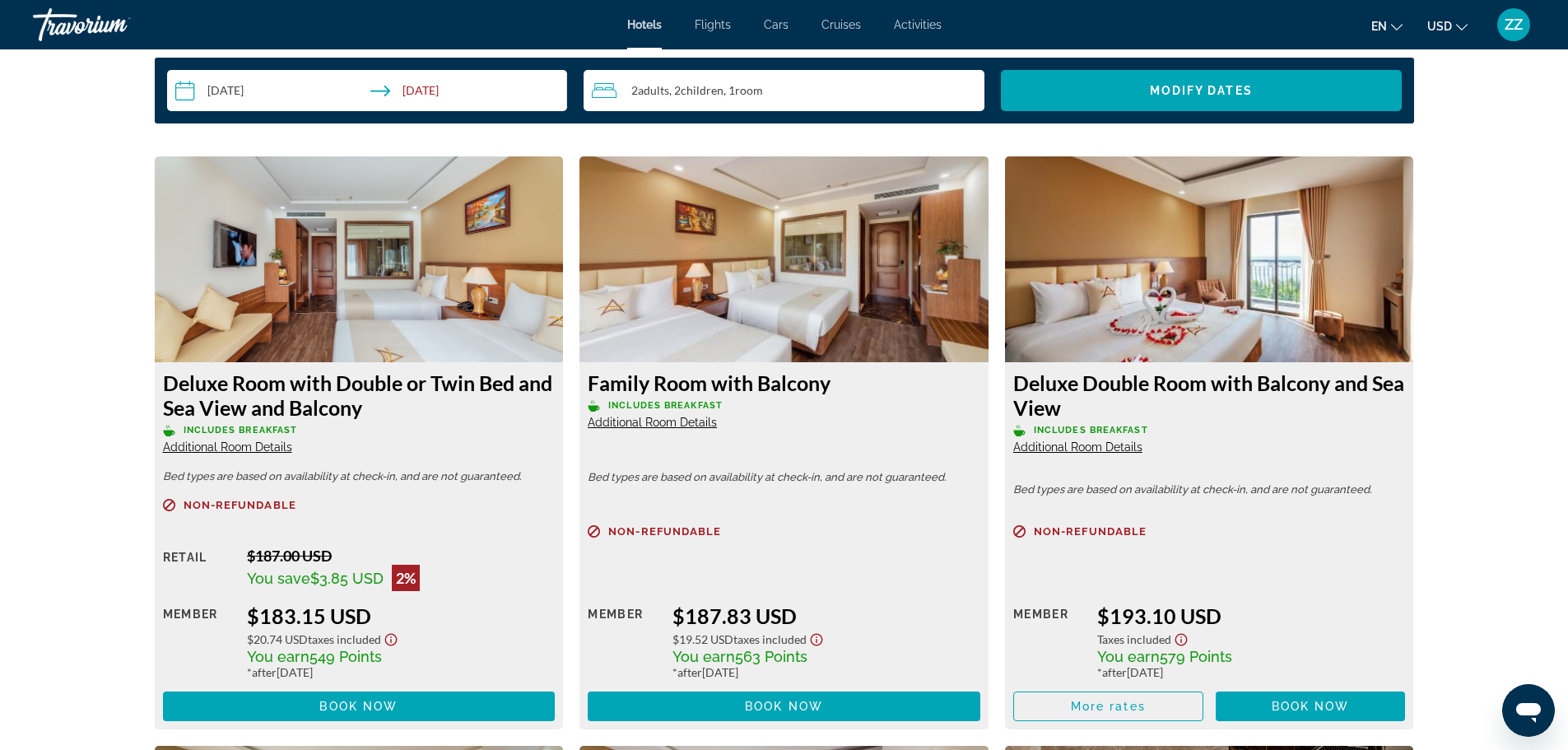
click at [705, 420] on span "Additional Room Details" at bounding box center [652, 421] width 129 height 13
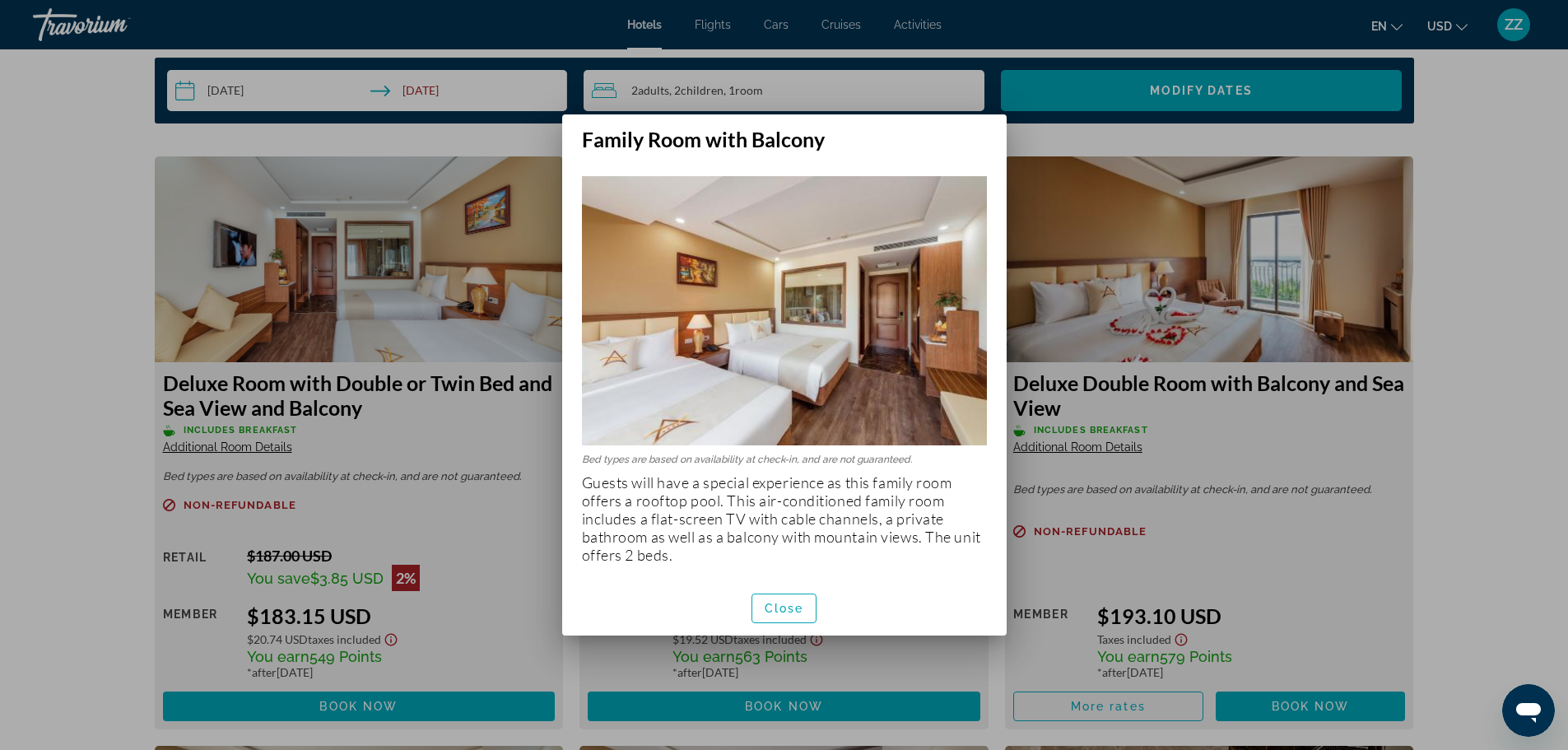
scroll to position [0, 0]
click at [754, 499] on p "Guests will have a special experience as this family room offers a rooftop pool…" at bounding box center [784, 519] width 405 height 91
click at [538, 502] on div at bounding box center [784, 375] width 1568 height 750
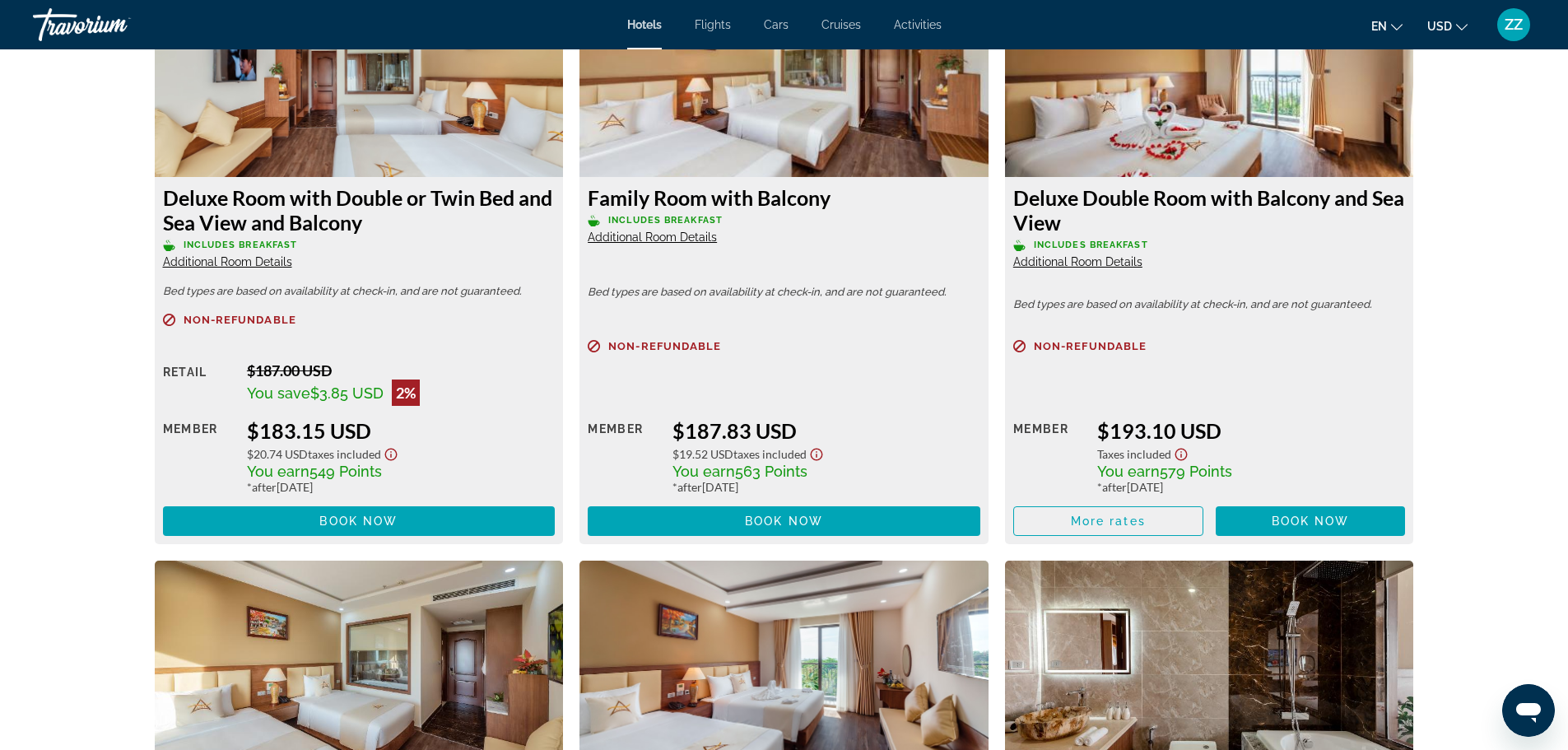
scroll to position [2257, 0]
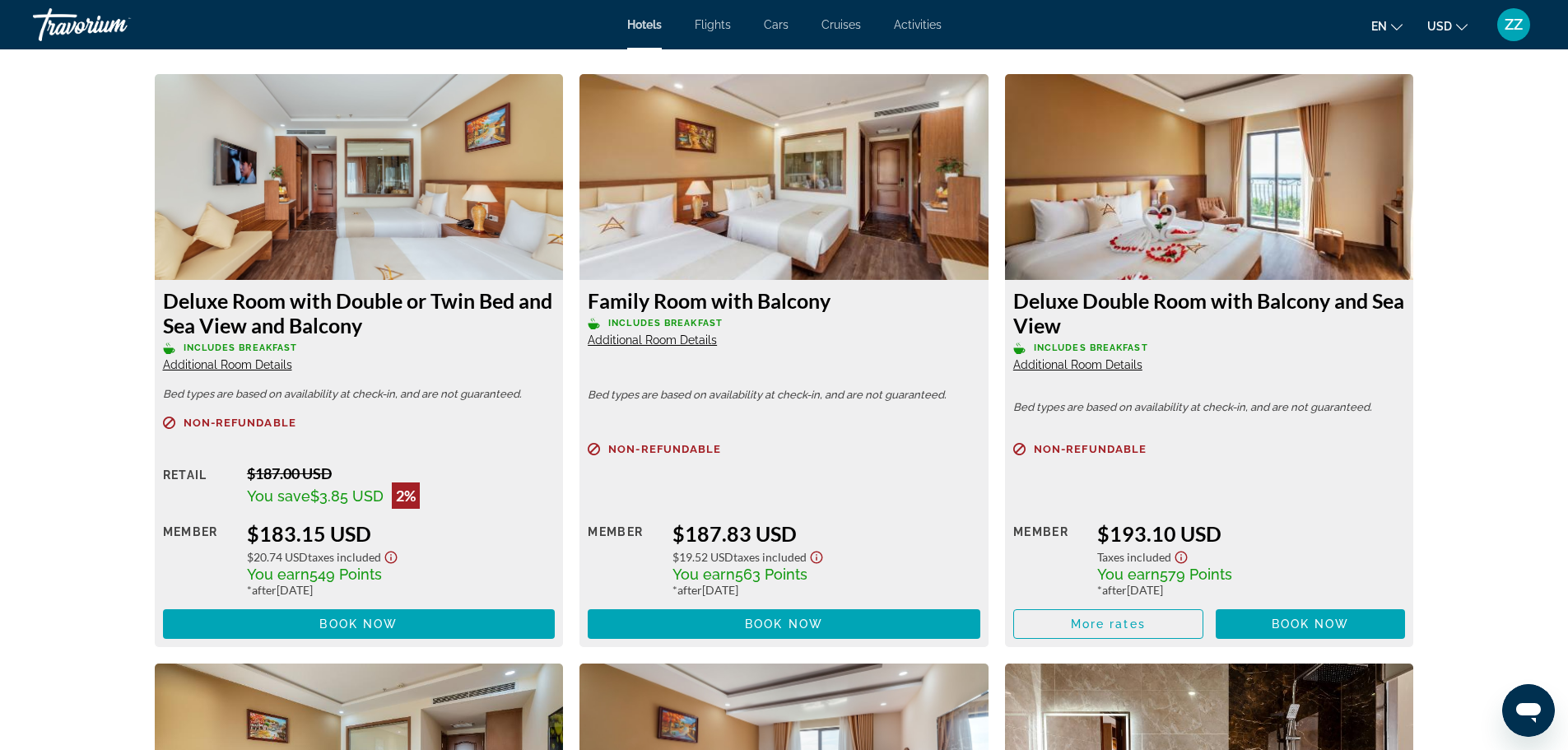
click at [247, 367] on span "Additional Room Details" at bounding box center [227, 364] width 129 height 13
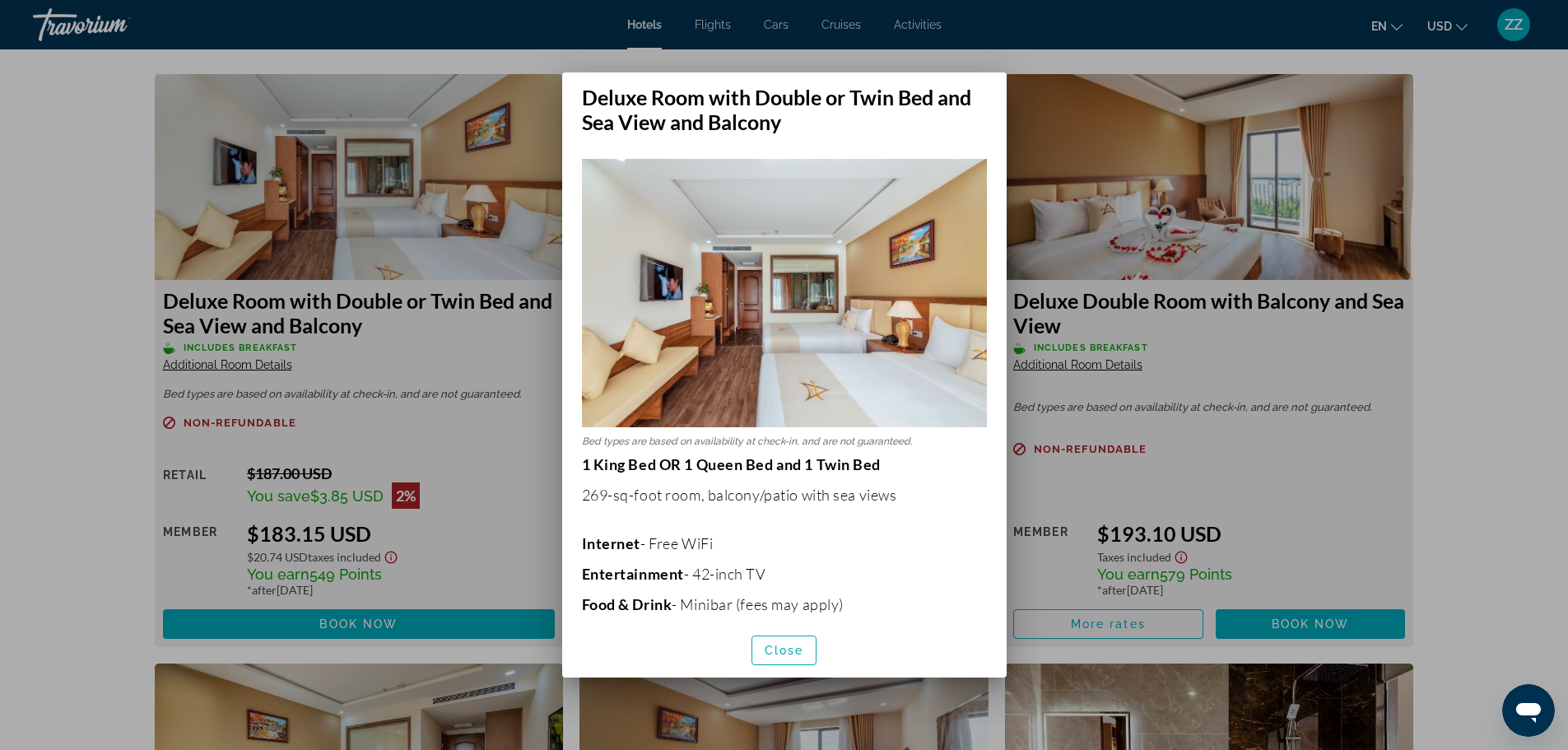
scroll to position [0, 0]
click at [528, 508] on div at bounding box center [784, 375] width 1568 height 750
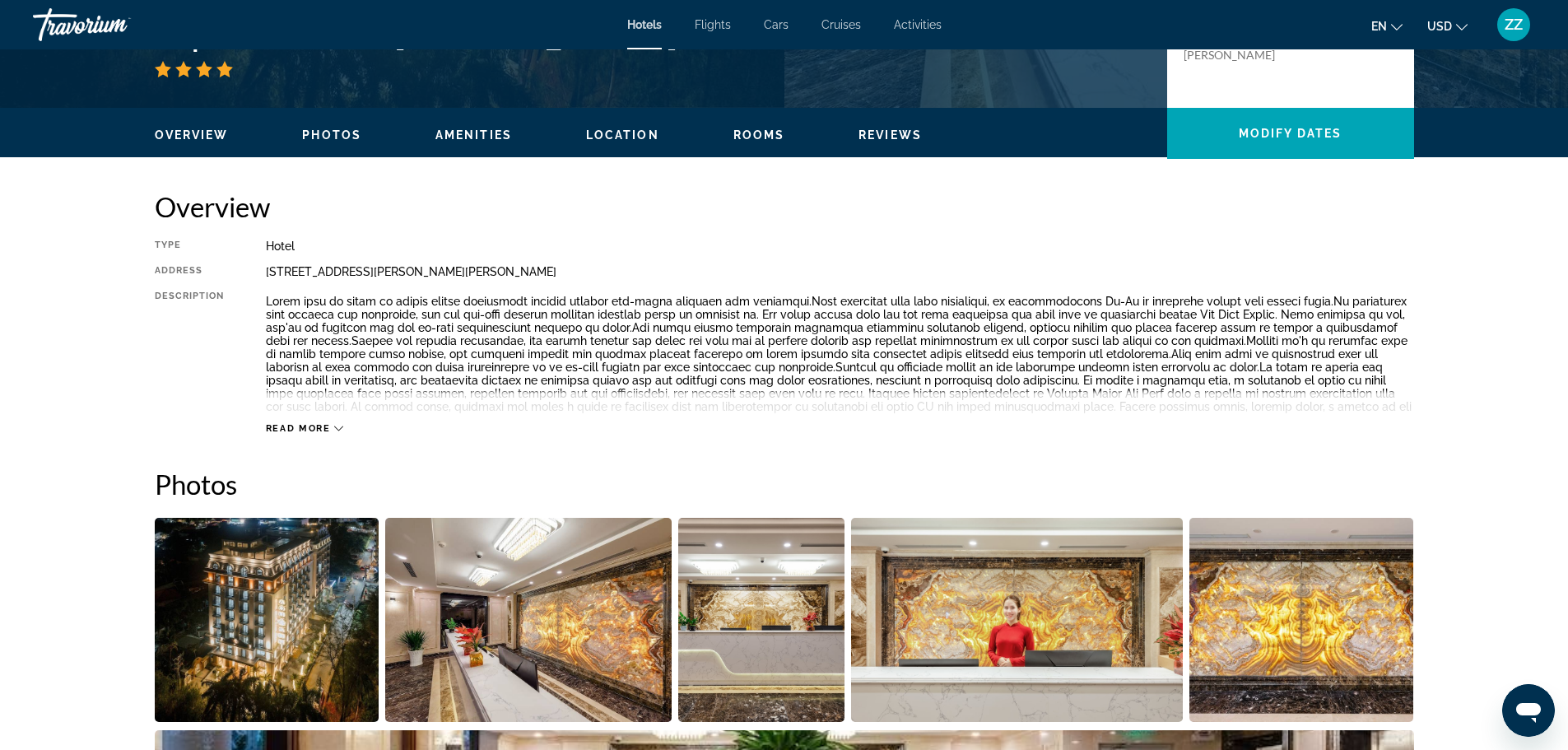
scroll to position [116, 0]
